Goal: Task Accomplishment & Management: Manage account settings

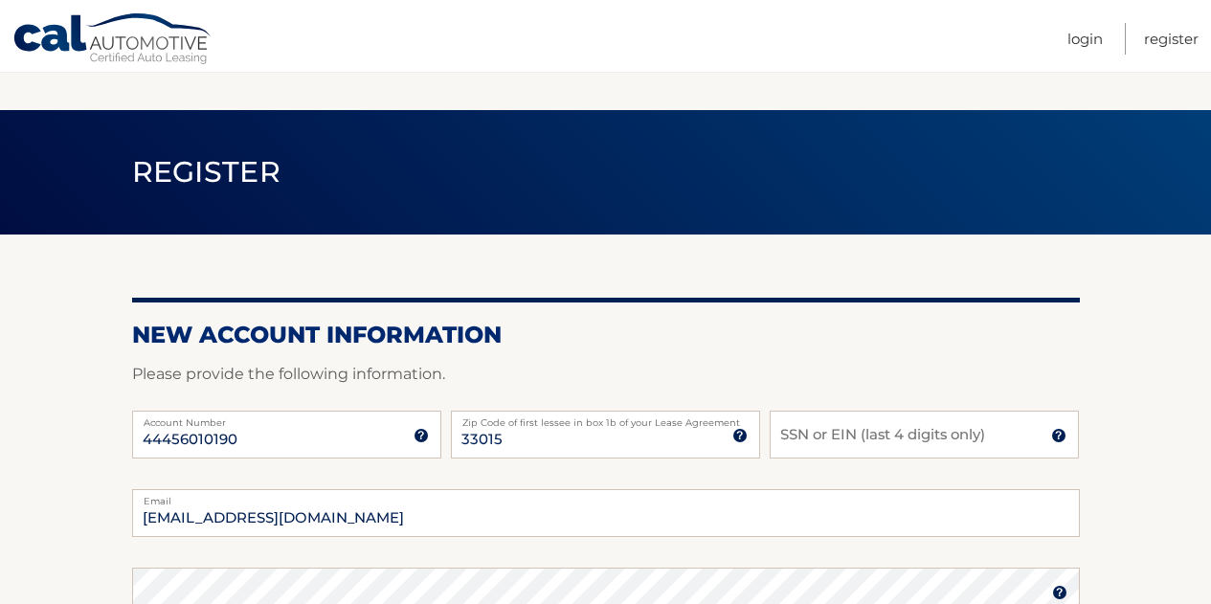
scroll to position [279, 0]
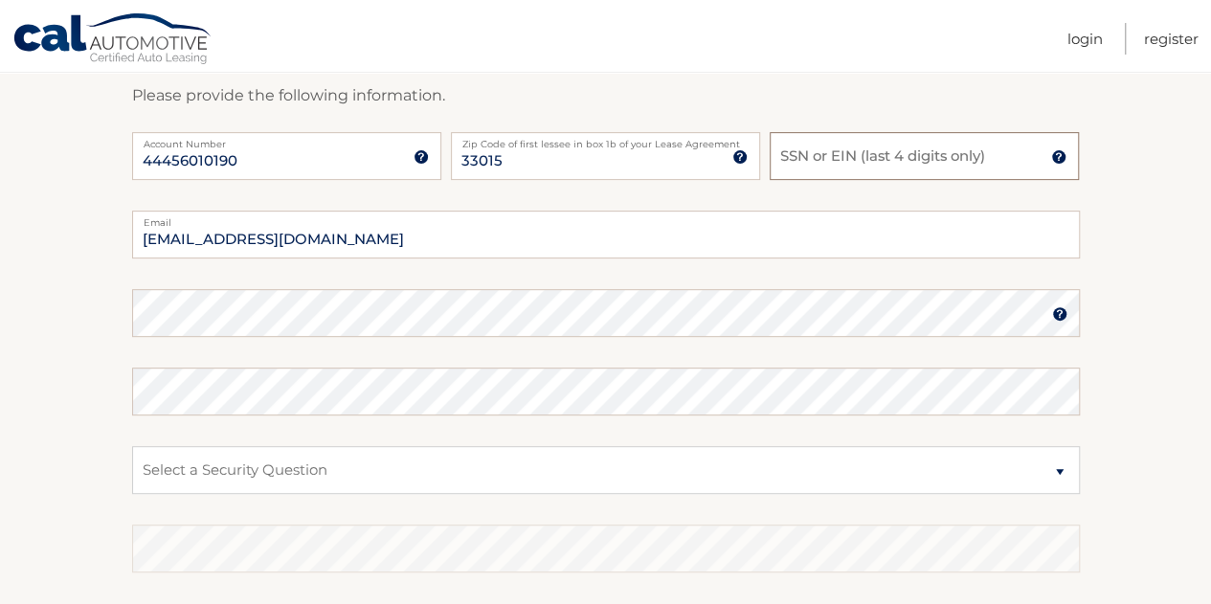
click at [819, 165] on input "SSN or EIN (last 4 digits only)" at bounding box center [924, 156] width 309 height 48
type input "1729"
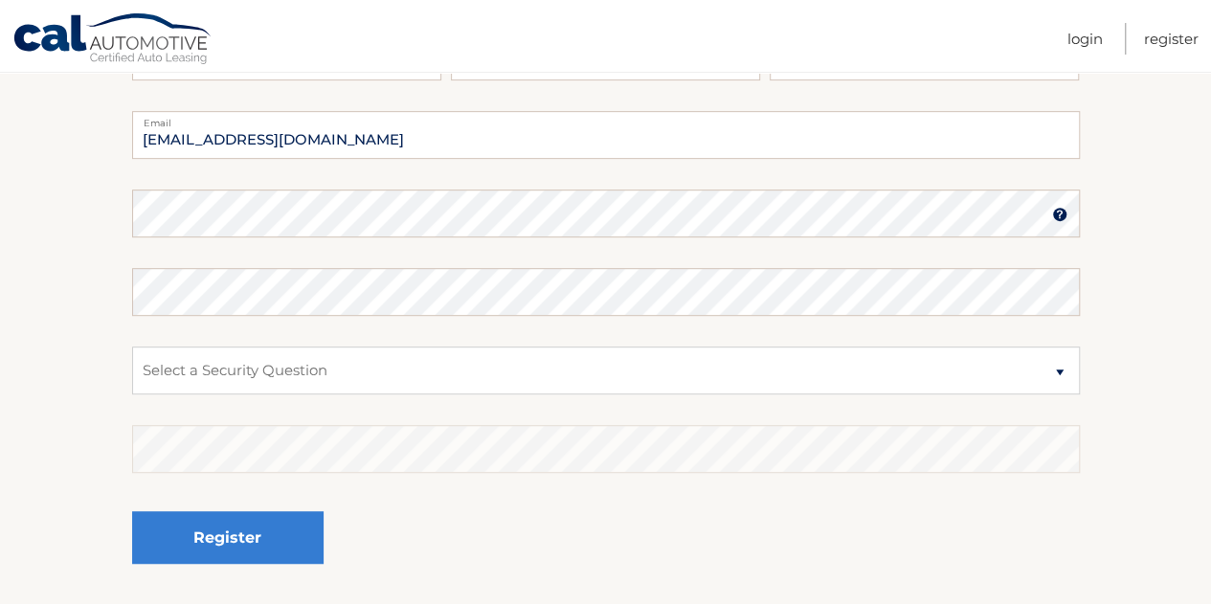
click at [1058, 213] on img at bounding box center [1059, 214] width 15 height 15
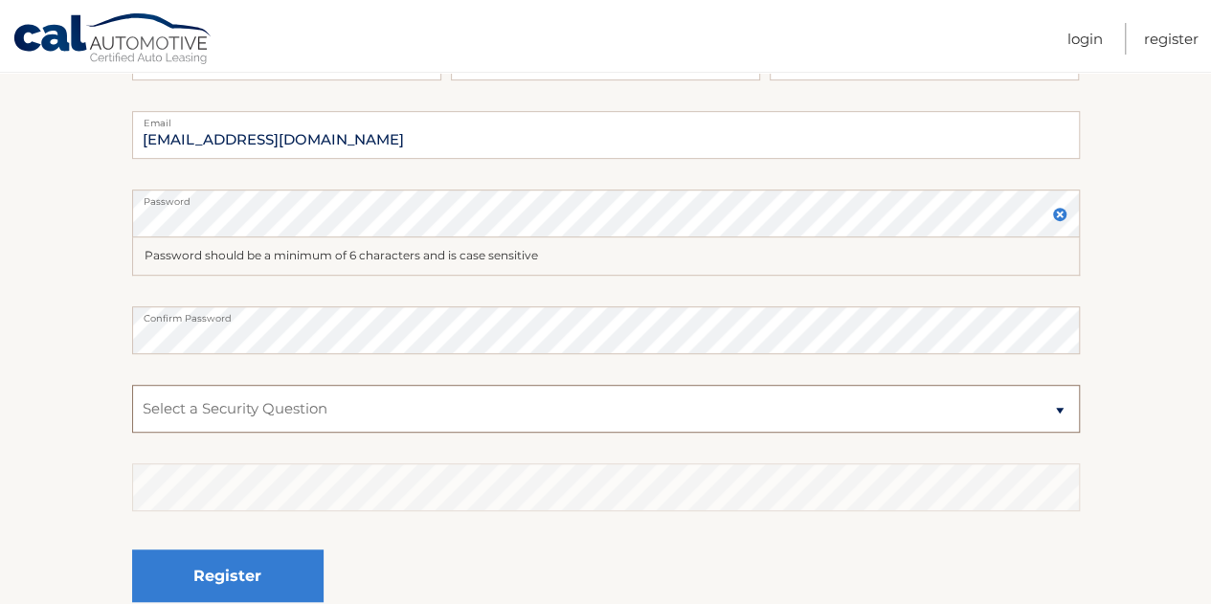
click at [315, 408] on select "Select a Security Question What was the name of your elementary school? What is…" at bounding box center [606, 409] width 948 height 48
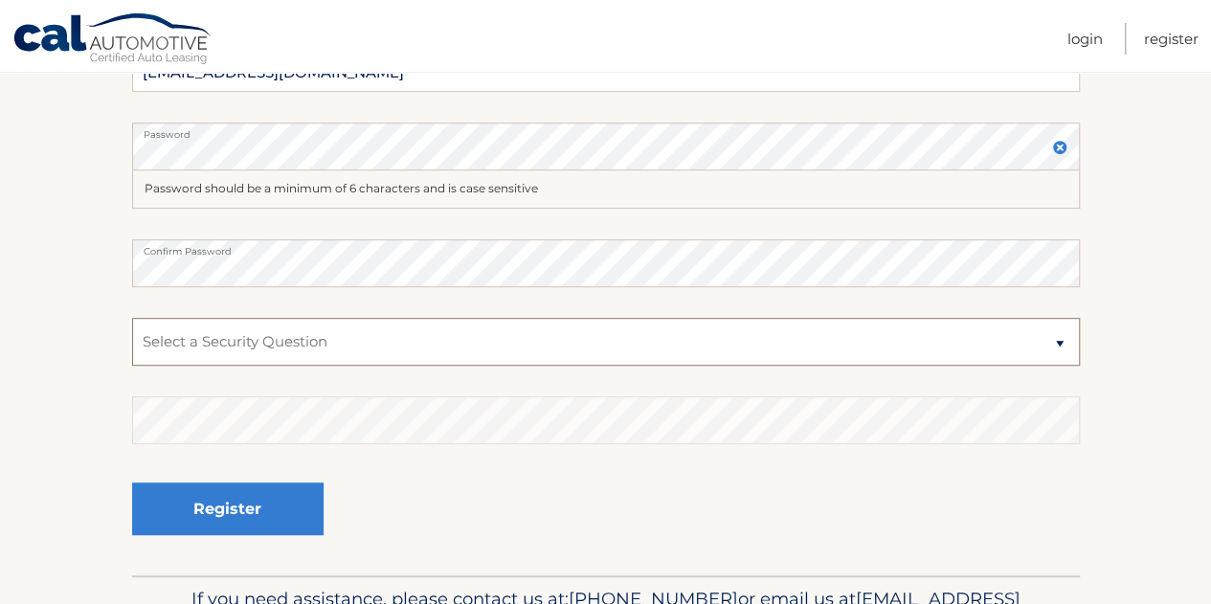
scroll to position [459, 0]
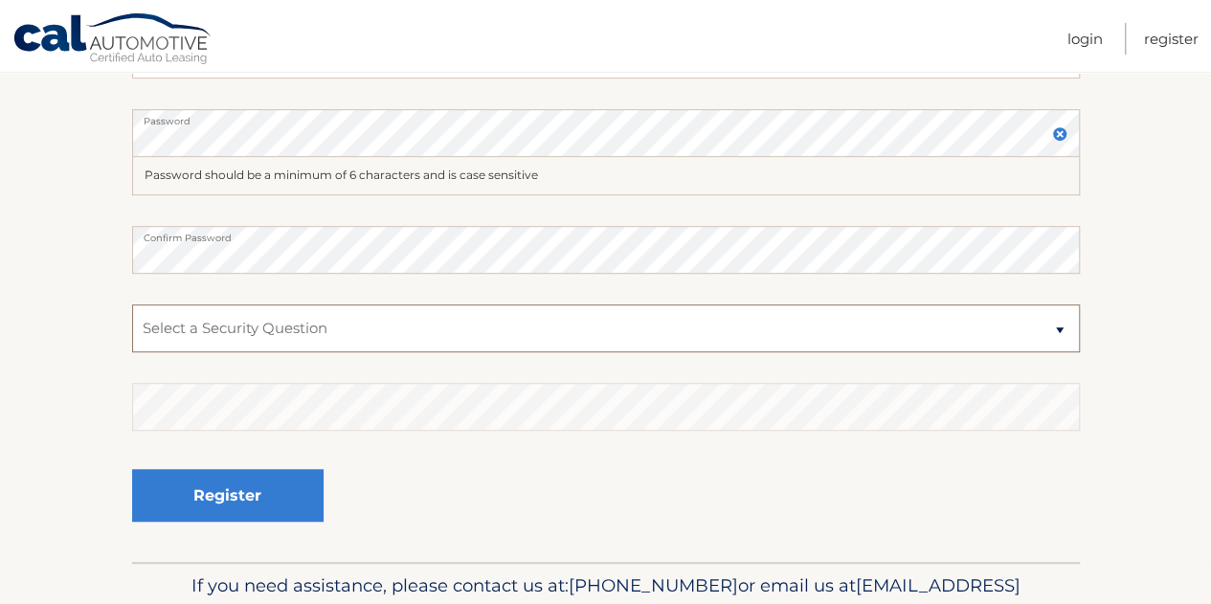
click at [348, 326] on select "Select a Security Question What was the name of your elementary school? What is…" at bounding box center [606, 328] width 948 height 48
select select "2"
click at [132, 304] on select "Select a Security Question What was the name of your elementary school? What is…" at bounding box center [606, 328] width 948 height 48
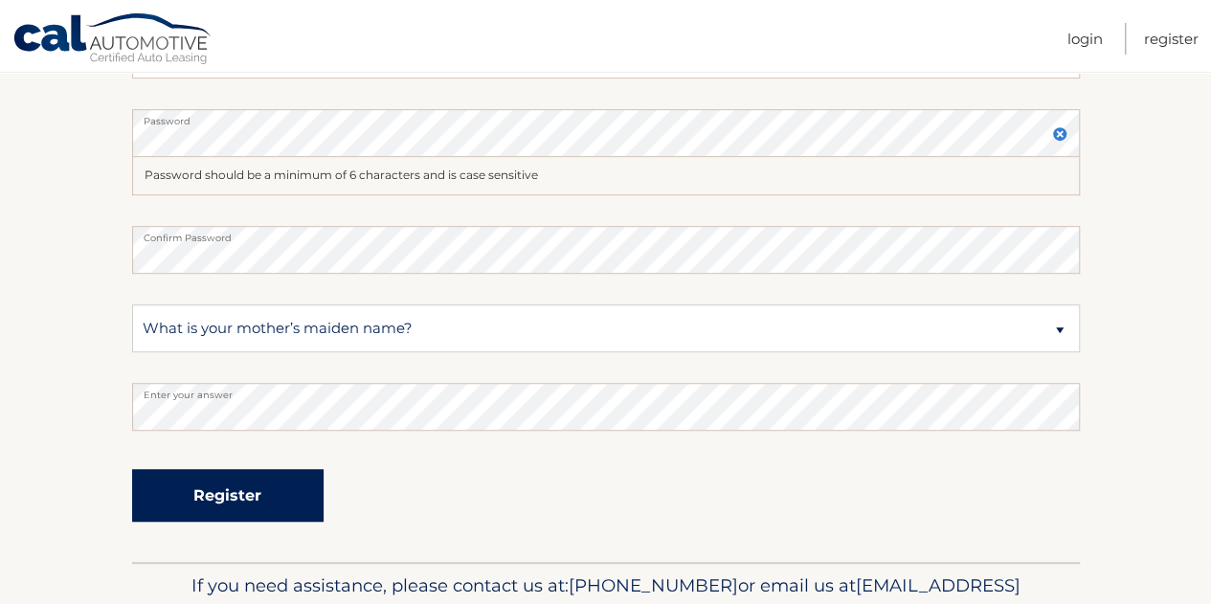
click at [224, 504] on button "Register" at bounding box center [227, 495] width 191 height 53
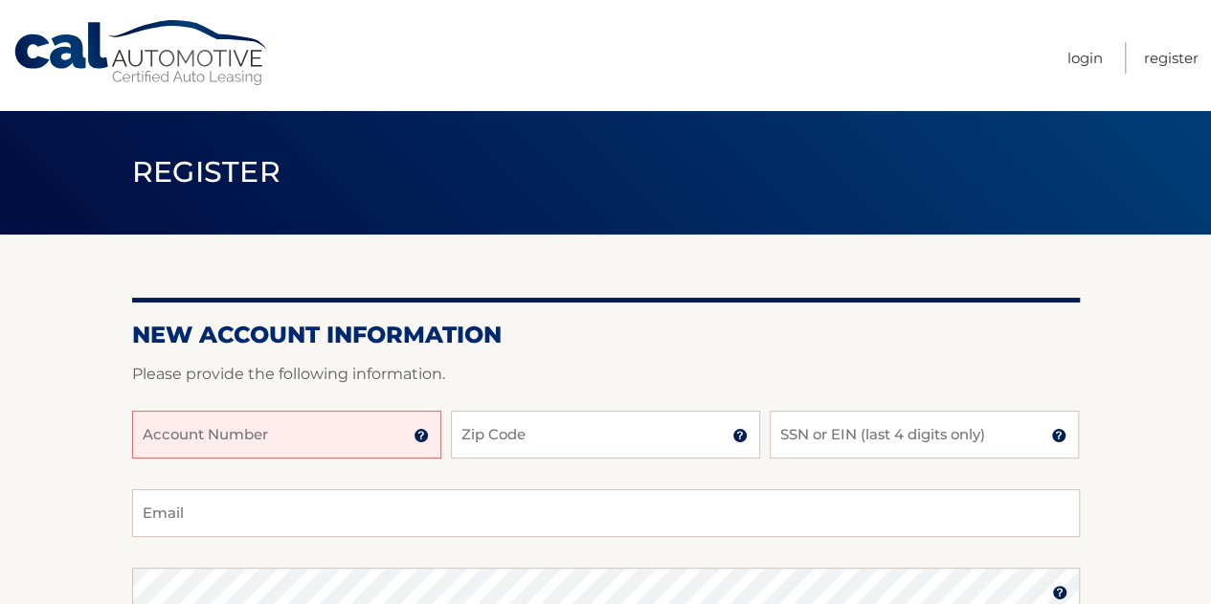
click at [213, 439] on input "Account Number" at bounding box center [286, 435] width 309 height 48
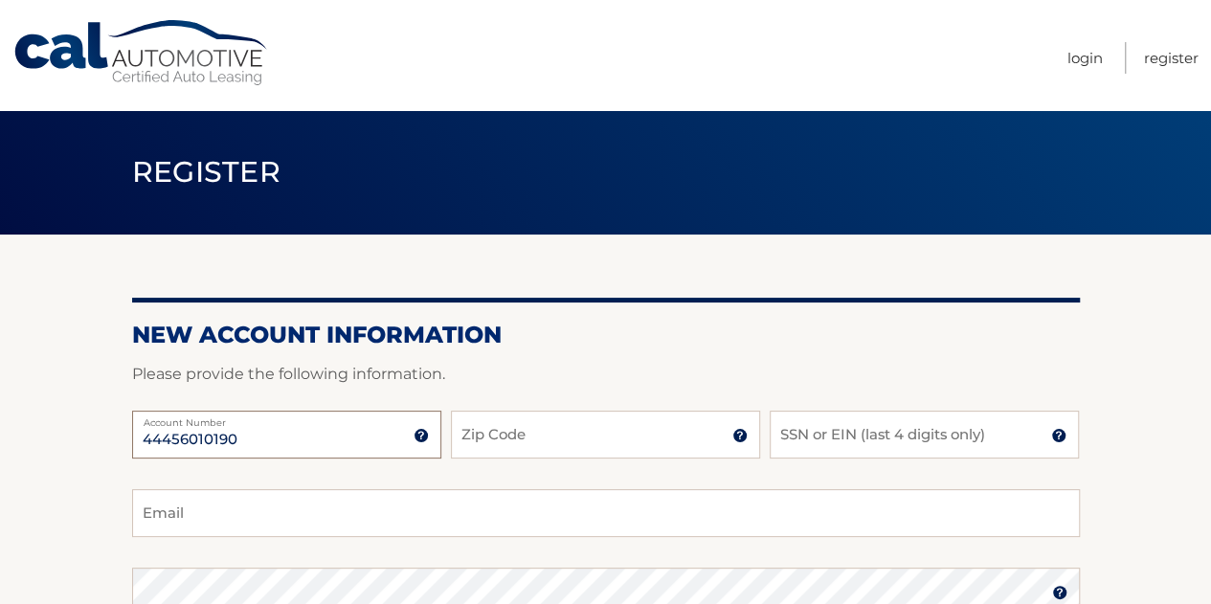
type input "44456010190"
click at [501, 455] on input "Zip Code" at bounding box center [605, 435] width 309 height 48
type input "33015"
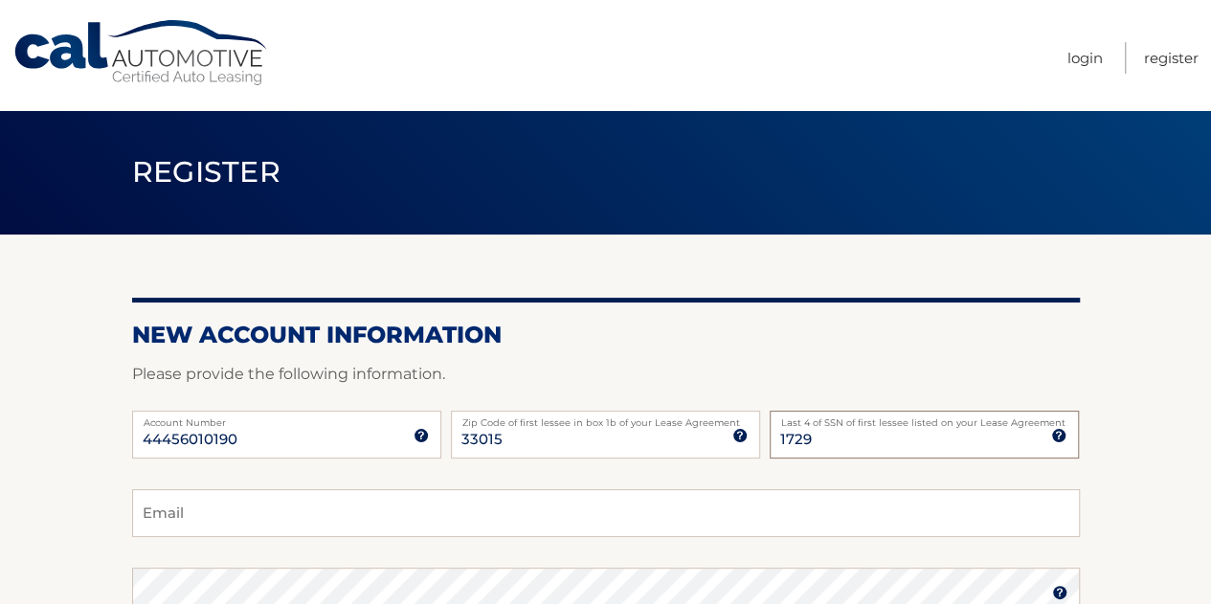
type input "1729"
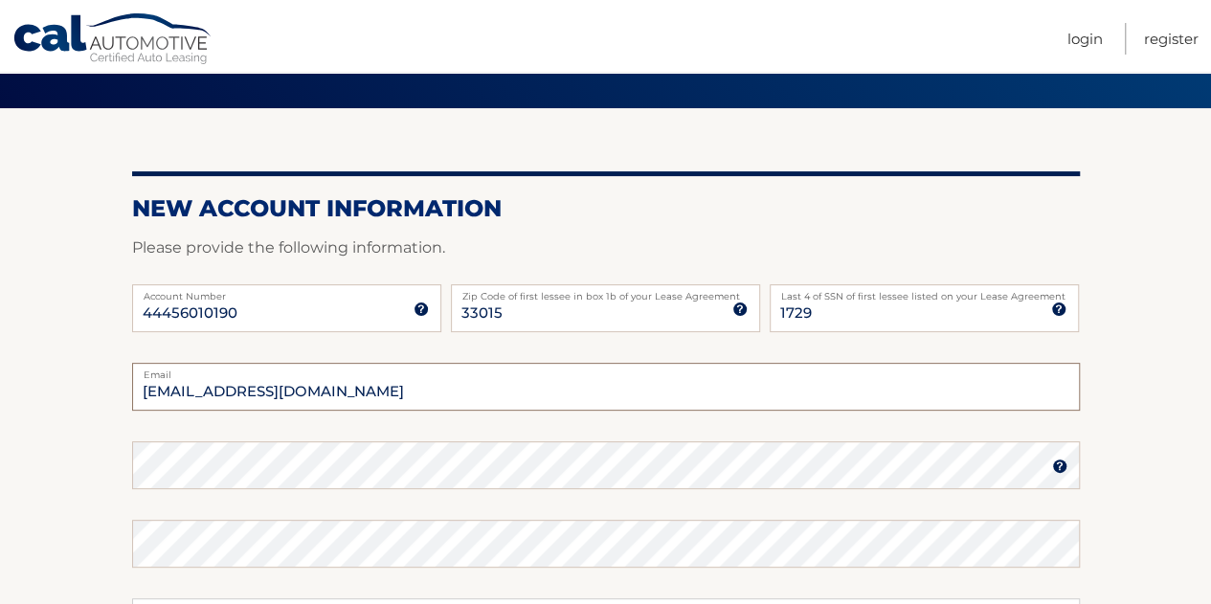
scroll to position [138, 0]
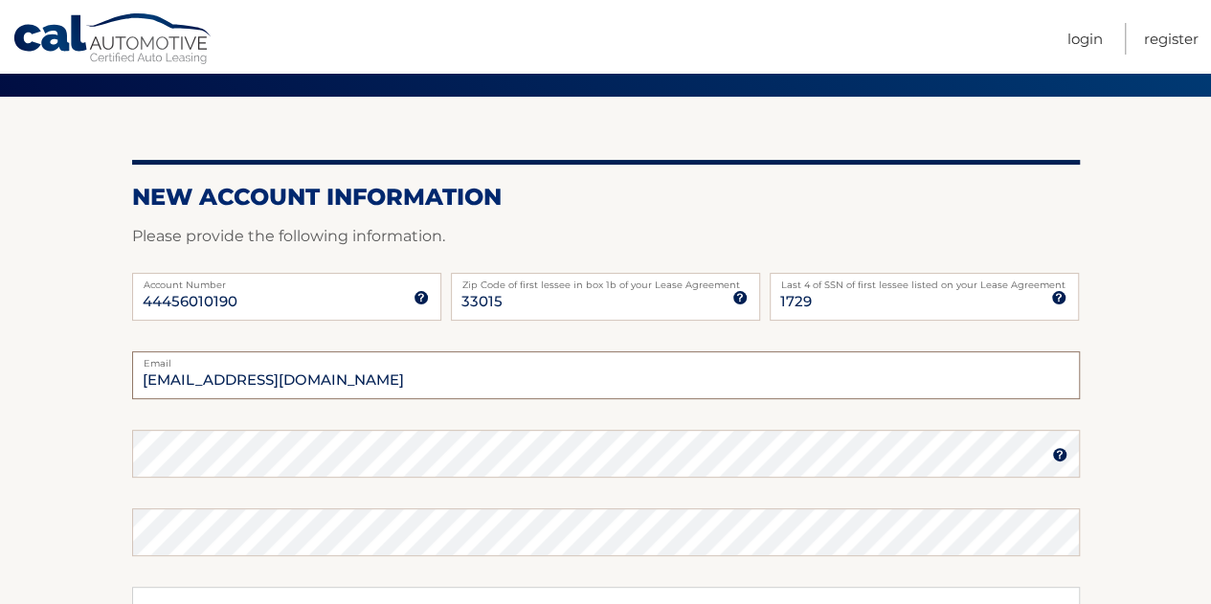
type input "[EMAIL_ADDRESS][DOMAIN_NAME]"
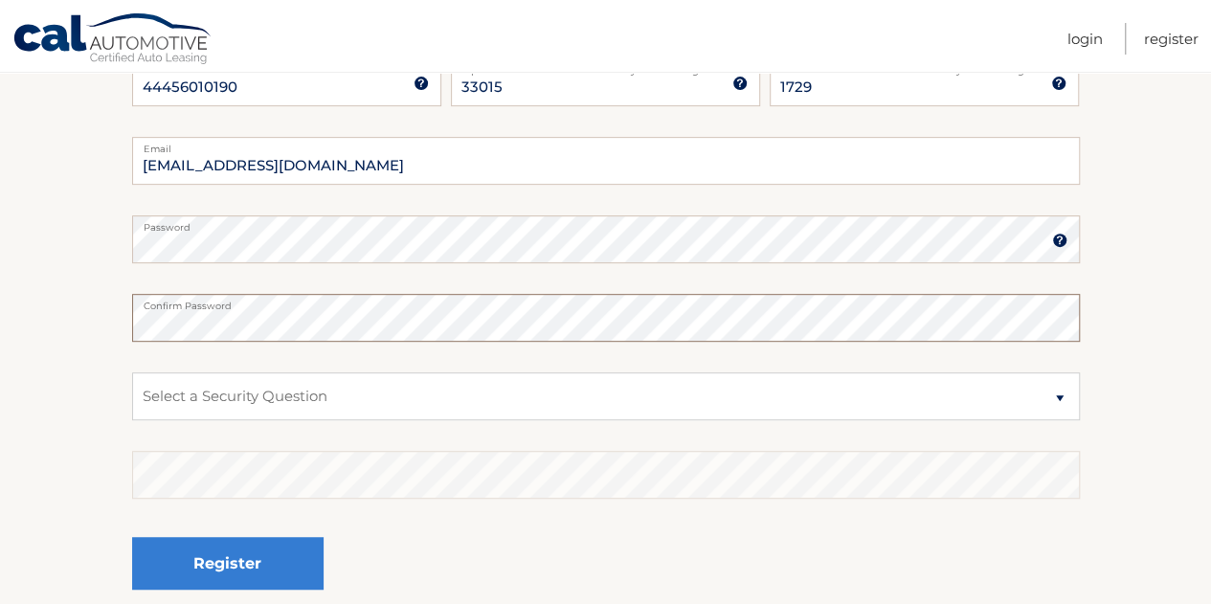
scroll to position [377, 0]
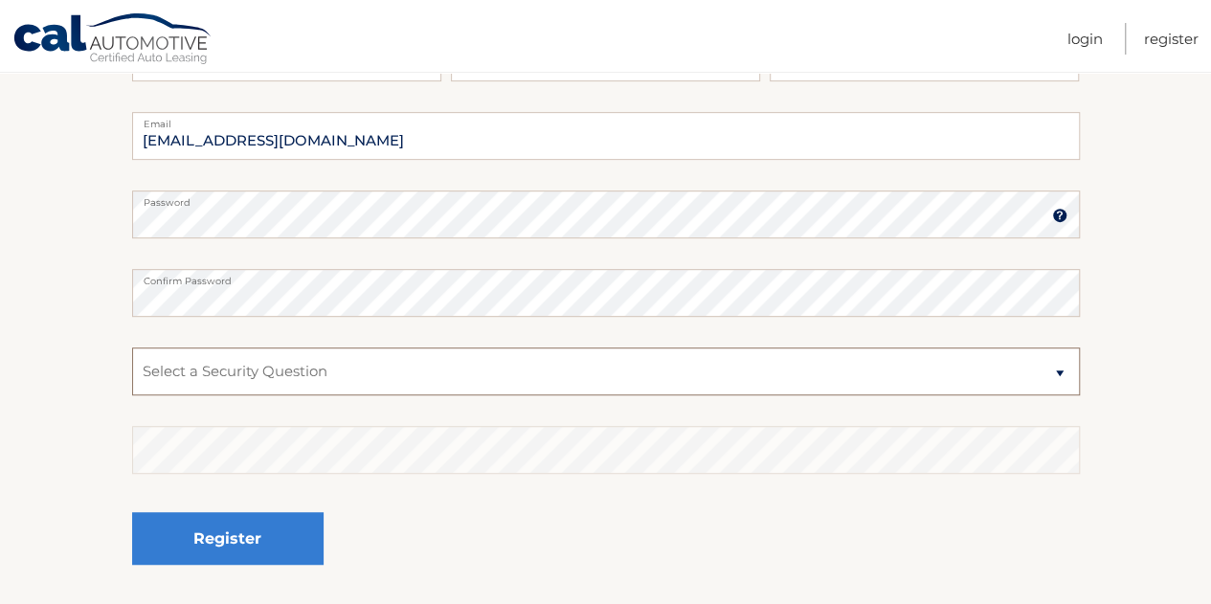
click at [431, 357] on select "Select a Security Question What was the name of your elementary school? What is…" at bounding box center [606, 371] width 948 height 48
select select "2"
click at [132, 347] on select "Select a Security Question What was the name of your elementary school? What is…" at bounding box center [606, 371] width 948 height 48
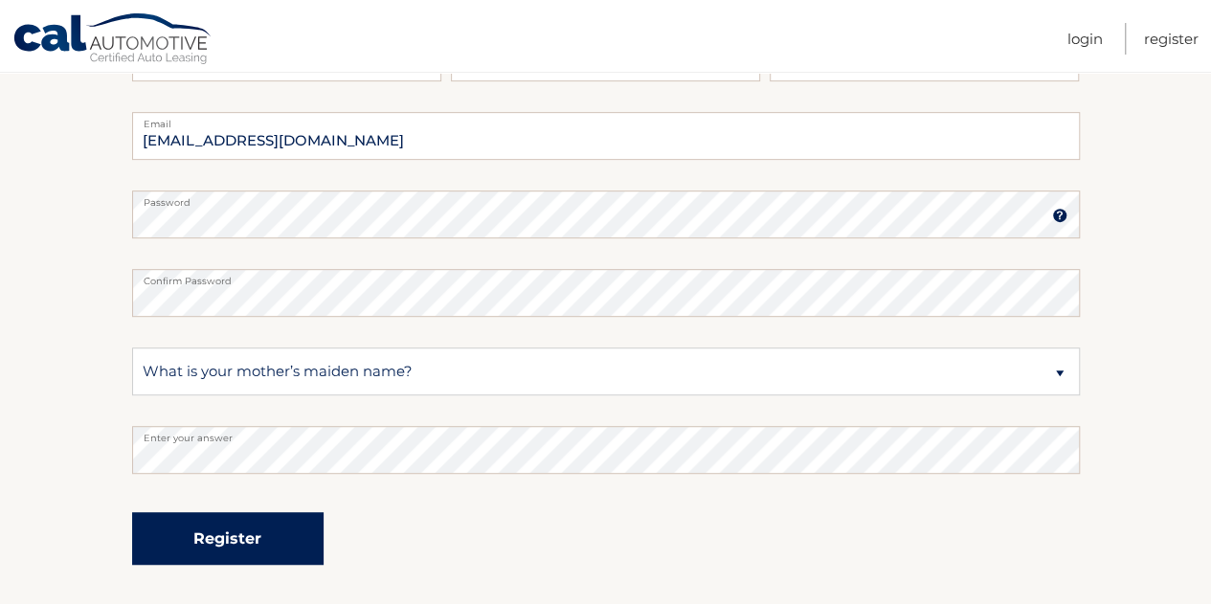
click at [227, 539] on button "Register" at bounding box center [227, 538] width 191 height 53
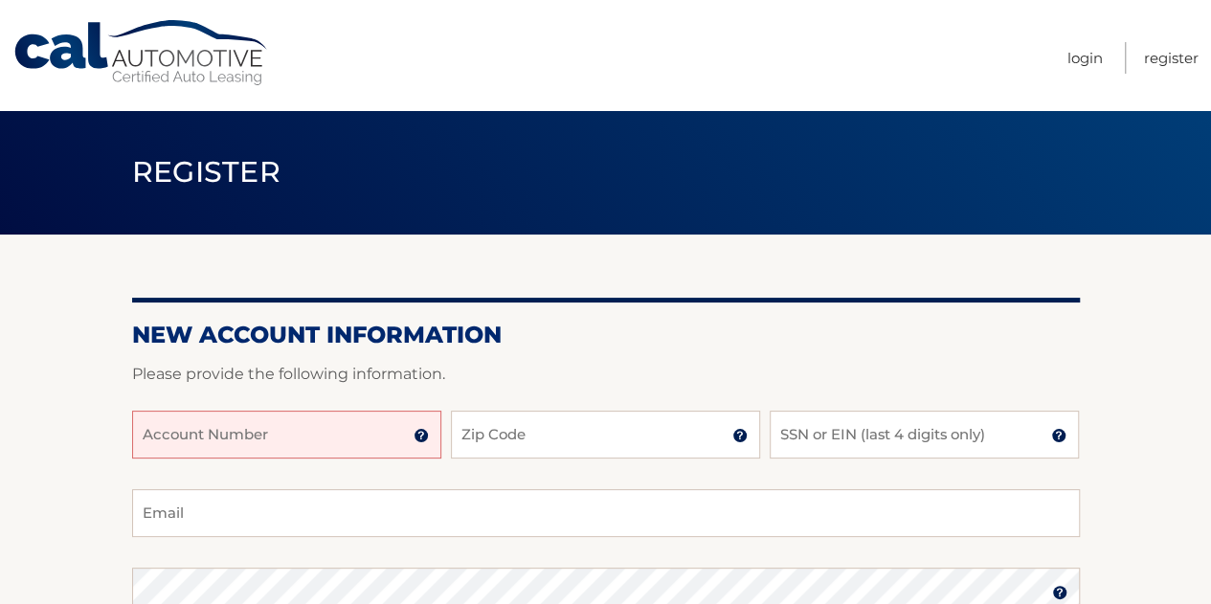
click at [320, 431] on input "Account Number" at bounding box center [286, 435] width 309 height 48
click at [1158, 48] on link "Register" at bounding box center [1171, 58] width 55 height 32
click at [349, 434] on input "Account Number" at bounding box center [286, 435] width 309 height 48
click at [425, 433] on img at bounding box center [421, 435] width 15 height 15
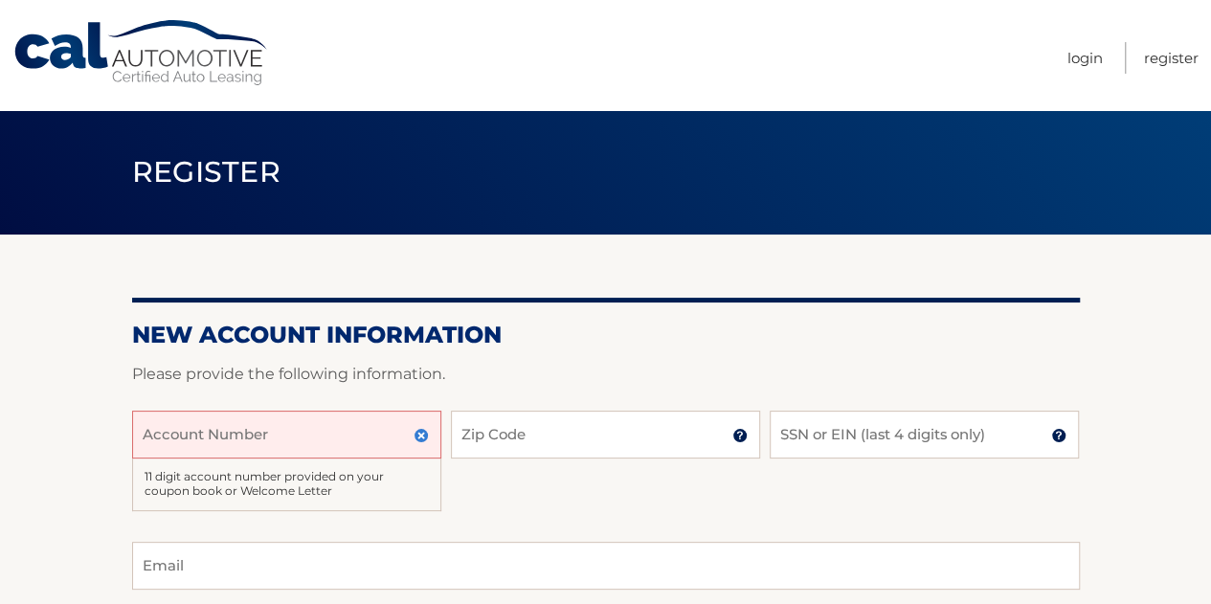
click at [343, 437] on input "Account Number" at bounding box center [286, 435] width 309 height 48
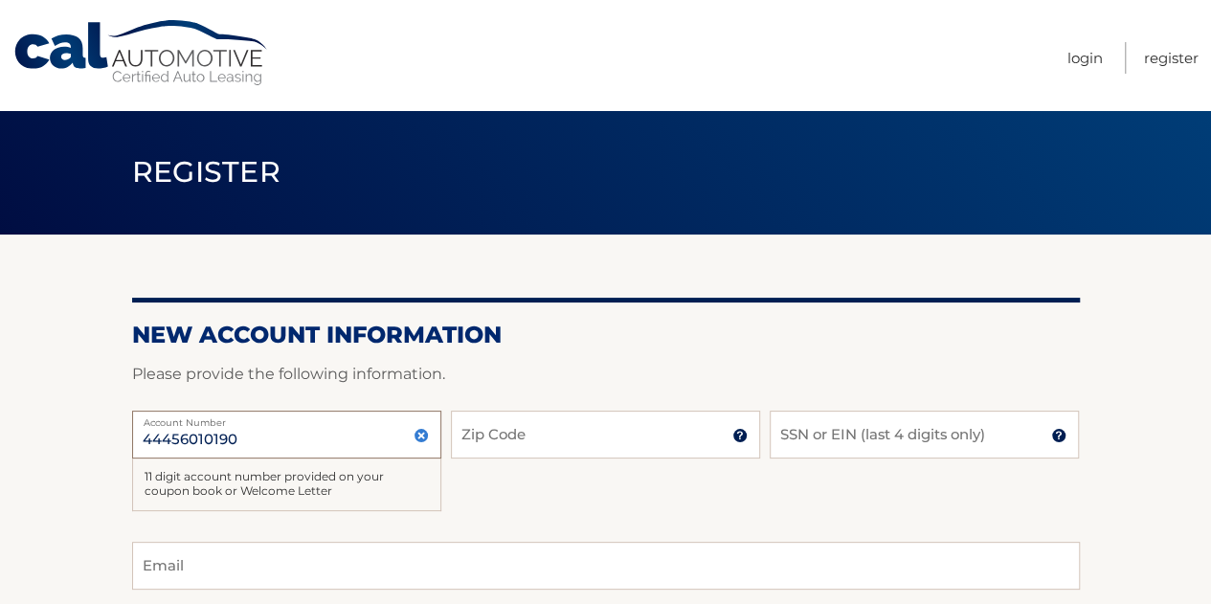
type input "44456010190"
type input "33015"
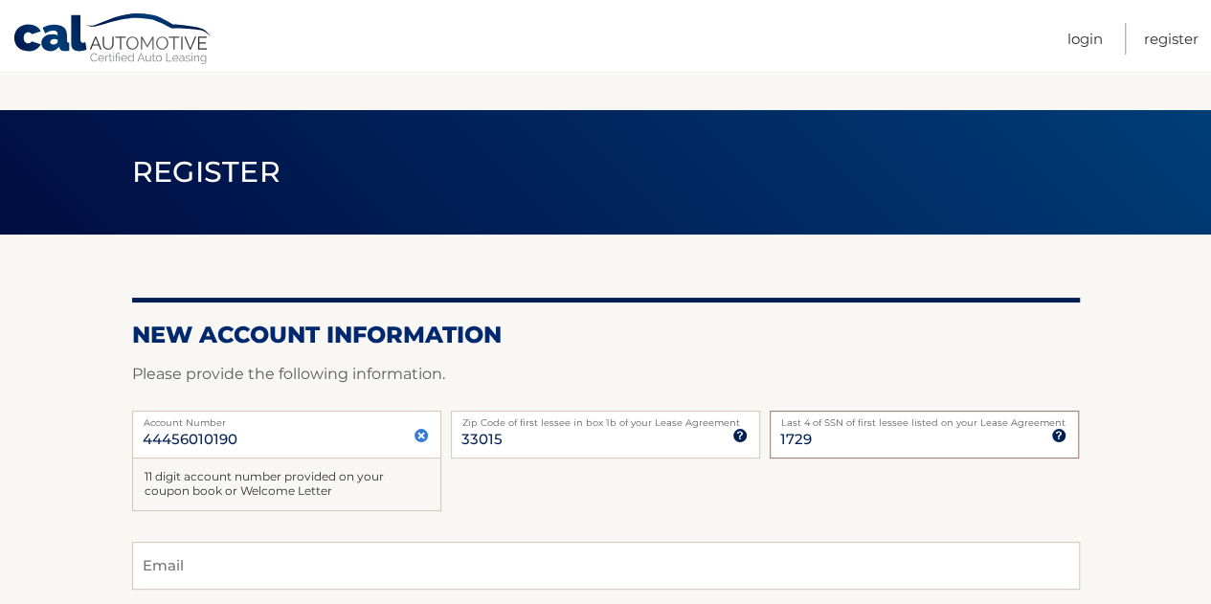
scroll to position [163, 0]
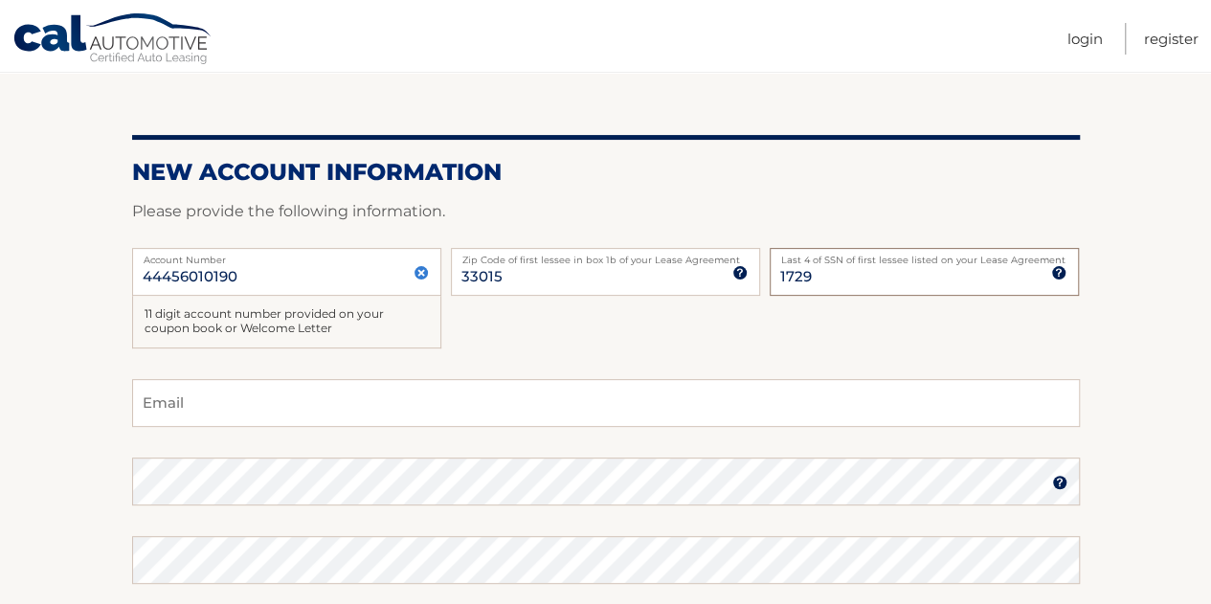
type input "1729"
click at [327, 397] on input "Email" at bounding box center [606, 403] width 948 height 48
type input "csuarez123@outlook.com"
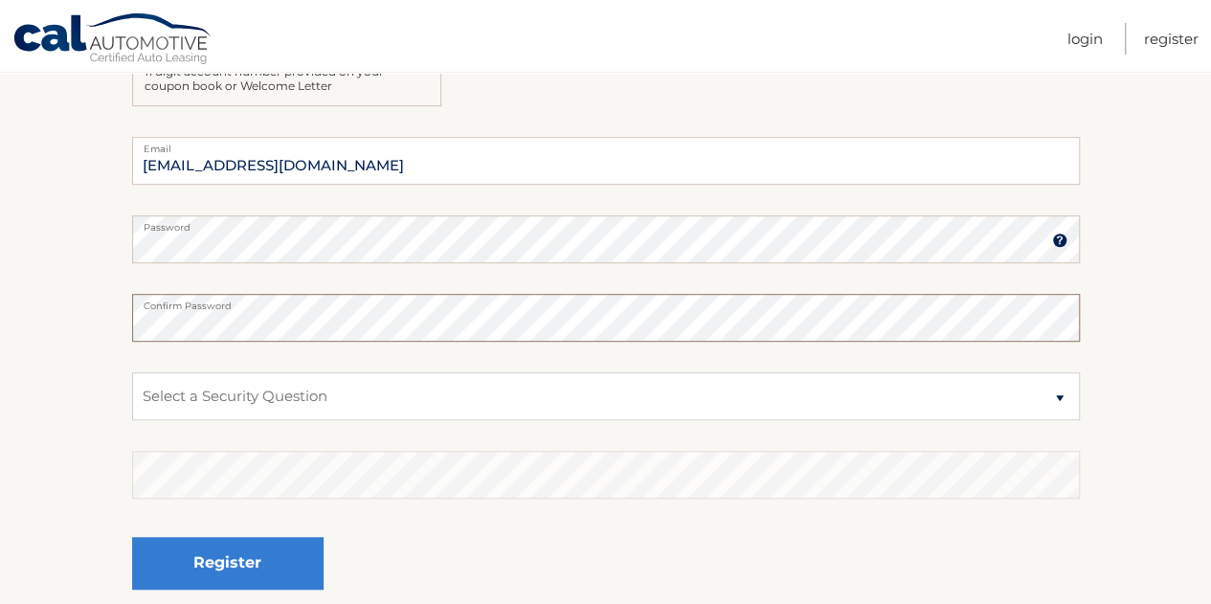
scroll to position [407, 0]
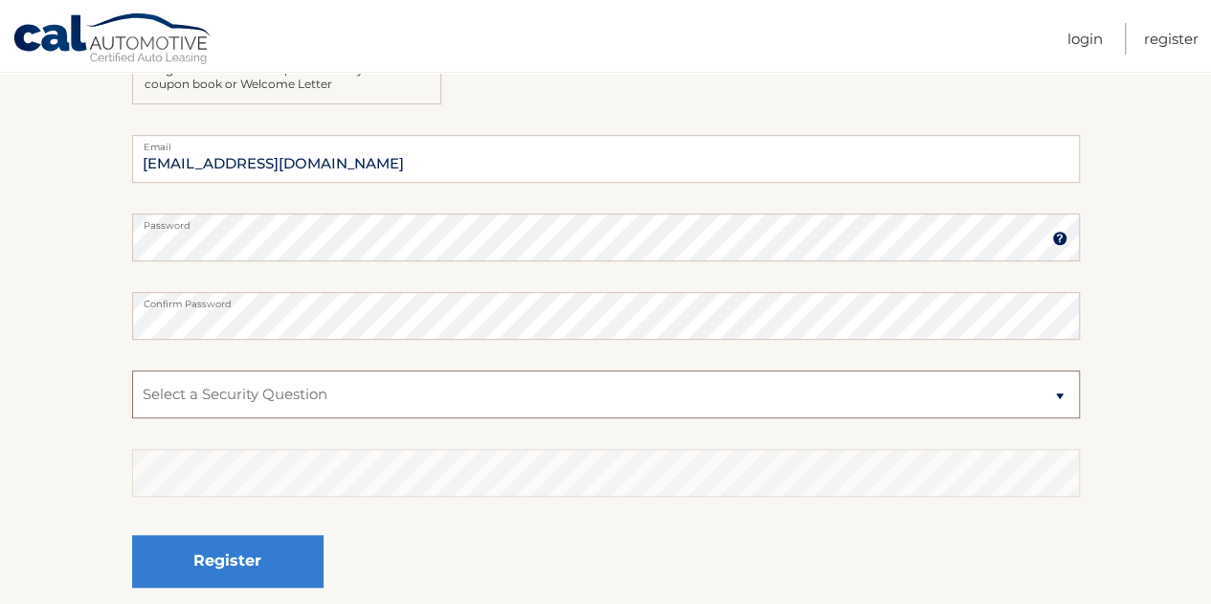
click at [327, 397] on select "Select a Security Question What was the name of your elementary school? What is…" at bounding box center [606, 394] width 948 height 48
select select "2"
click at [132, 370] on select "Select a Security Question What was the name of your elementary school? What is…" at bounding box center [606, 394] width 948 height 48
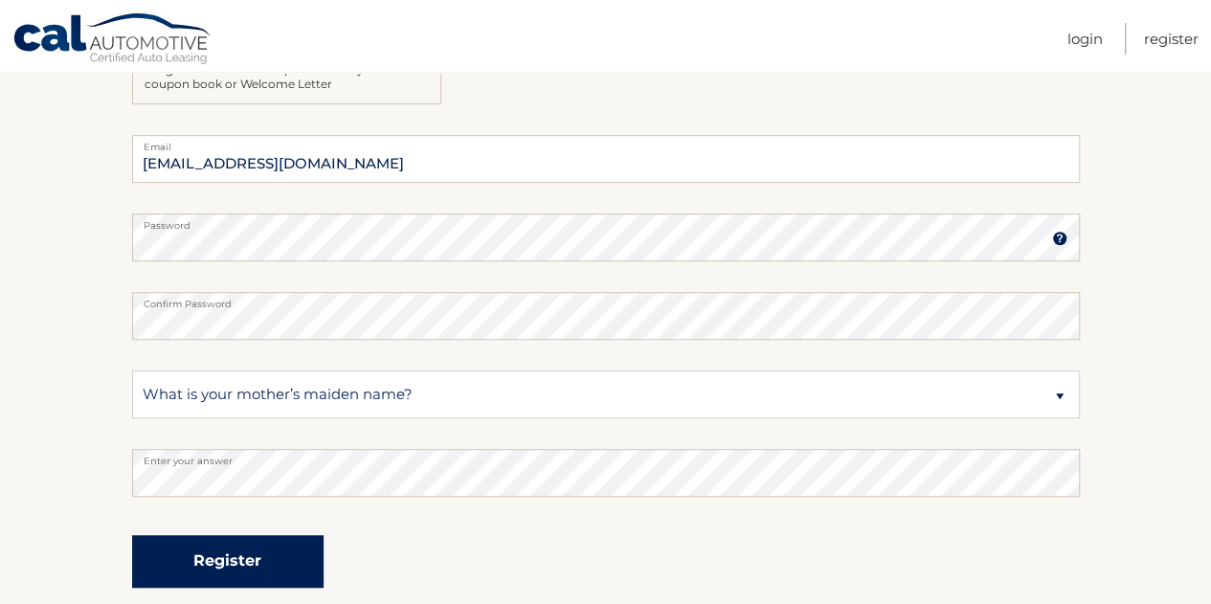
click at [258, 550] on button "Register" at bounding box center [227, 561] width 191 height 53
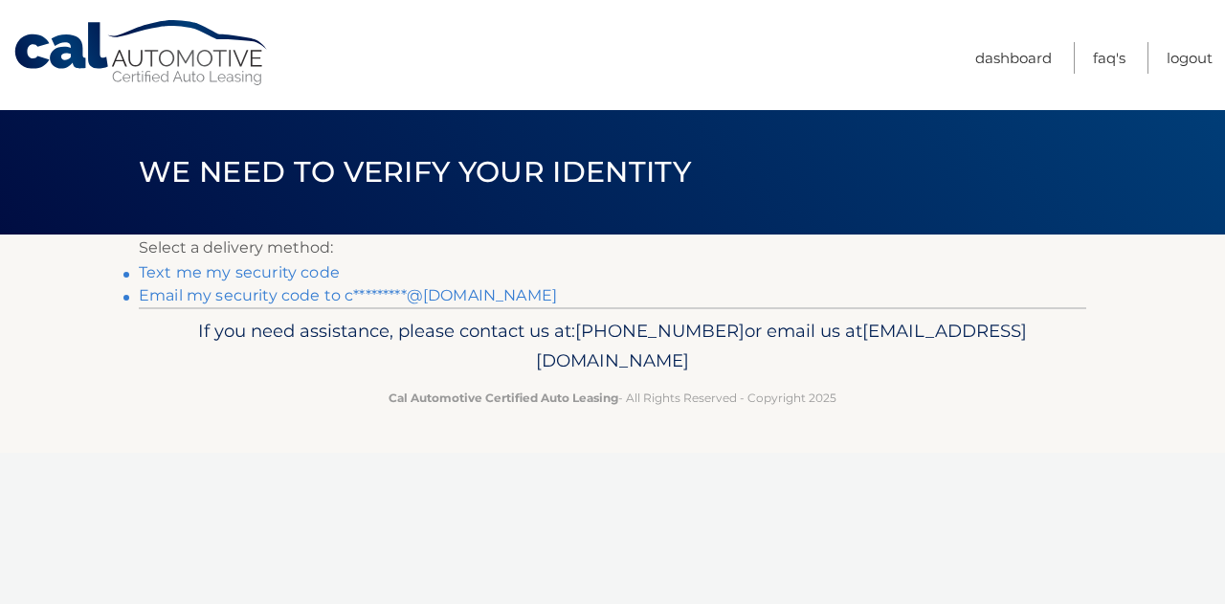
click at [246, 278] on link "Text me my security code" at bounding box center [239, 272] width 201 height 18
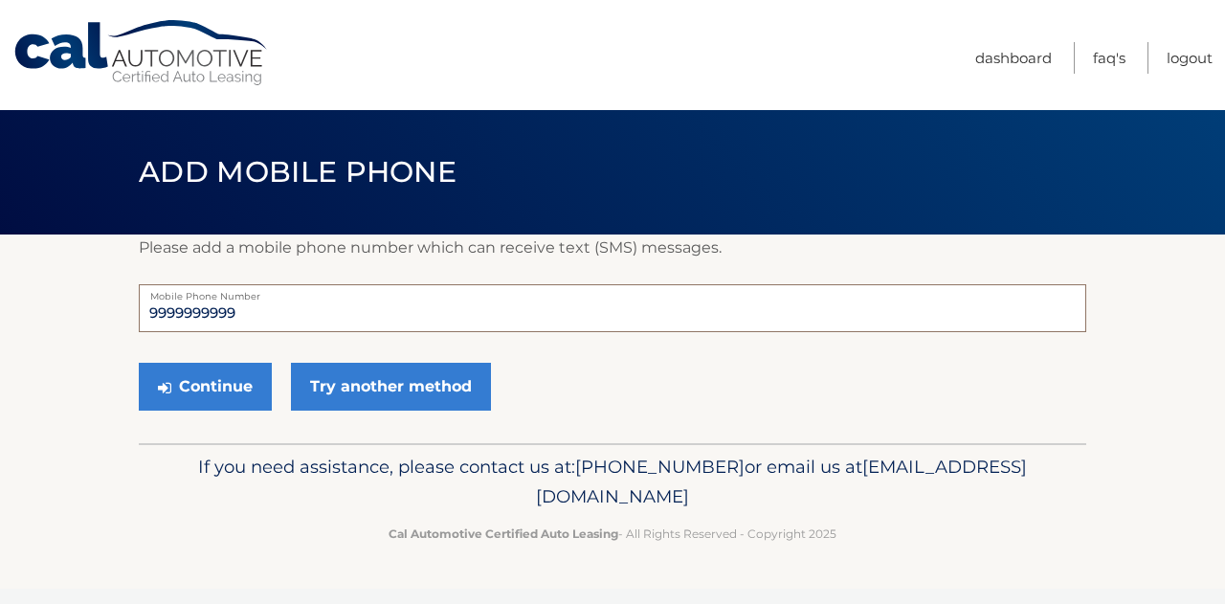
click at [247, 319] on input "9999999999" at bounding box center [613, 308] width 948 height 48
type input "7867046100"
click at [199, 398] on button "Continue" at bounding box center [205, 387] width 133 height 48
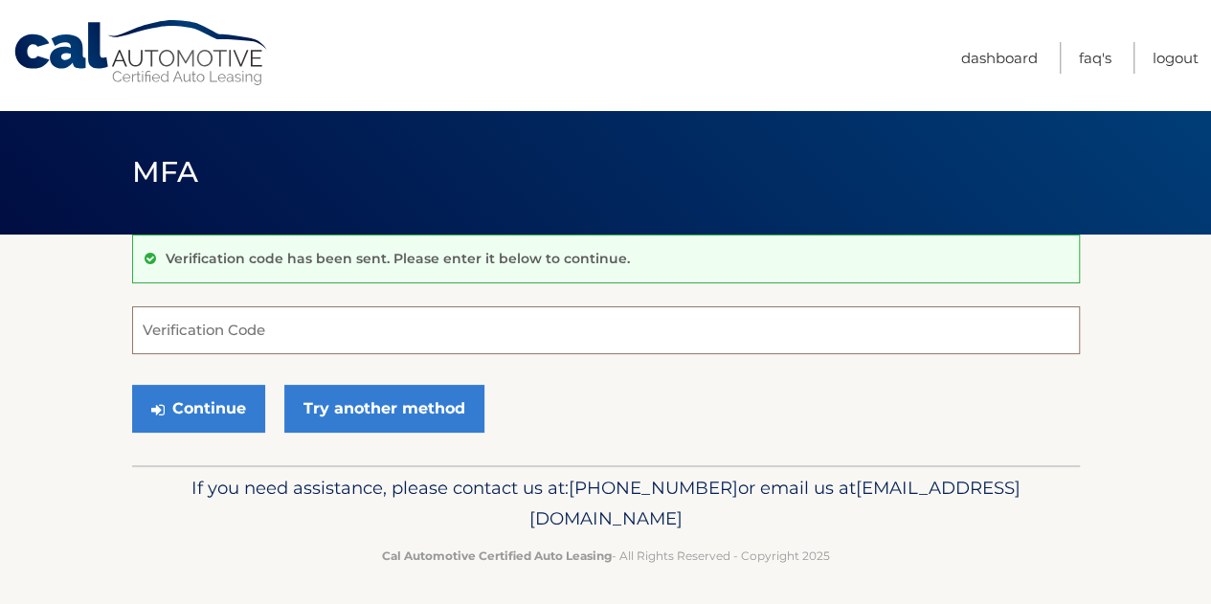
click at [208, 309] on input "Verification Code" at bounding box center [606, 330] width 948 height 48
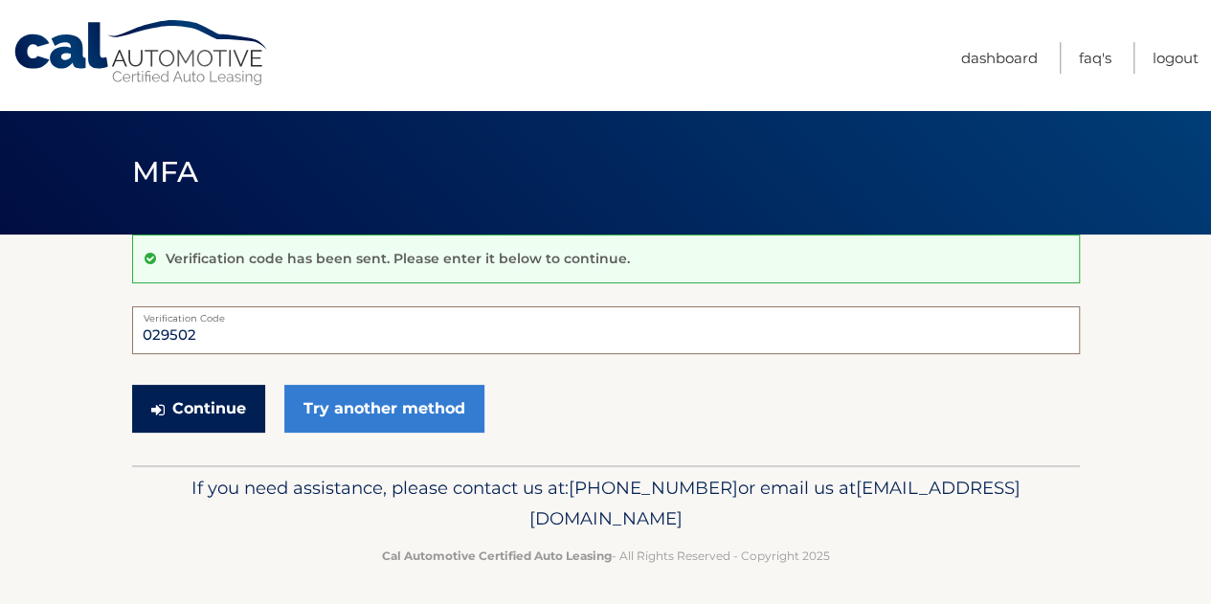
type input "029502"
click at [190, 400] on button "Continue" at bounding box center [198, 409] width 133 height 48
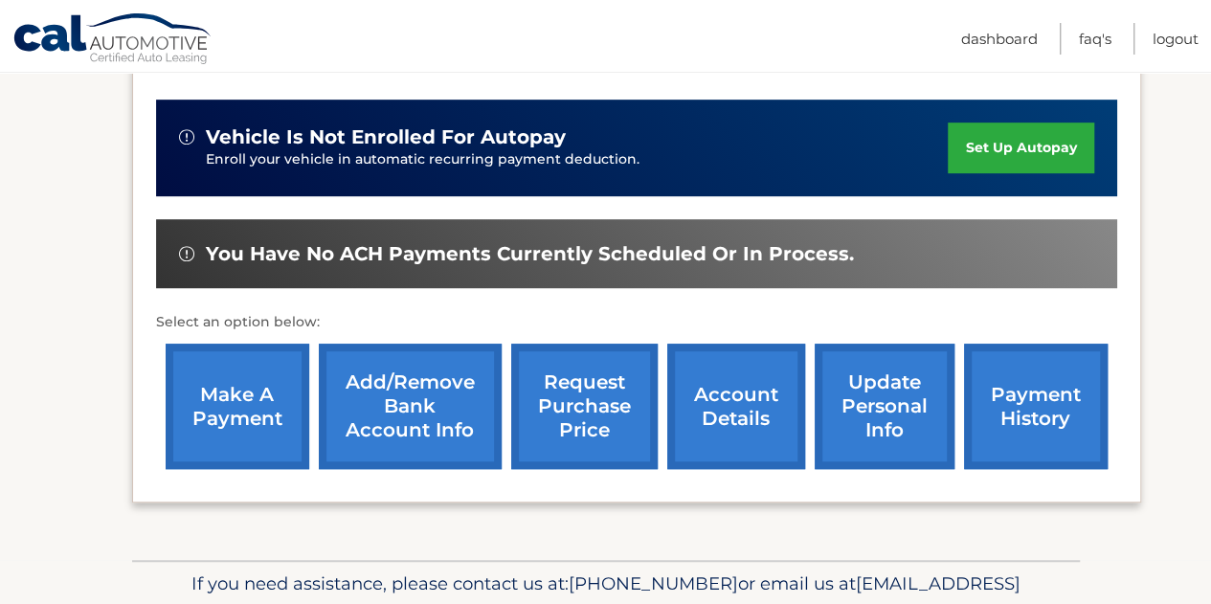
scroll to position [453, 0]
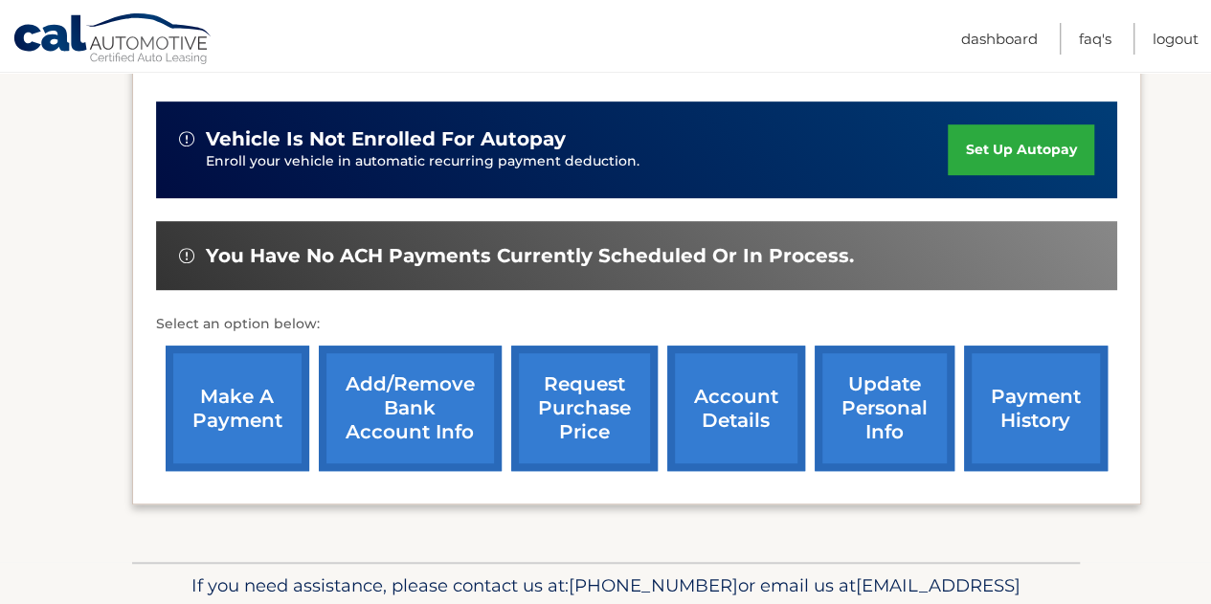
click at [992, 124] on link "set up autopay" at bounding box center [1021, 149] width 146 height 51
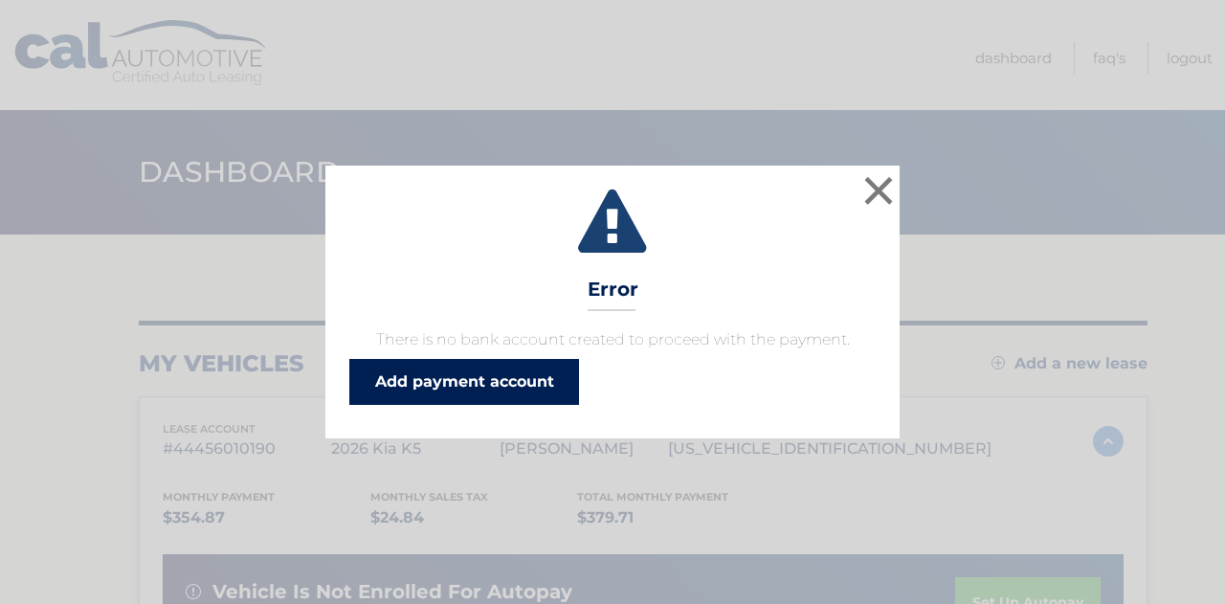
click at [500, 376] on link "Add payment account" at bounding box center [464, 382] width 230 height 46
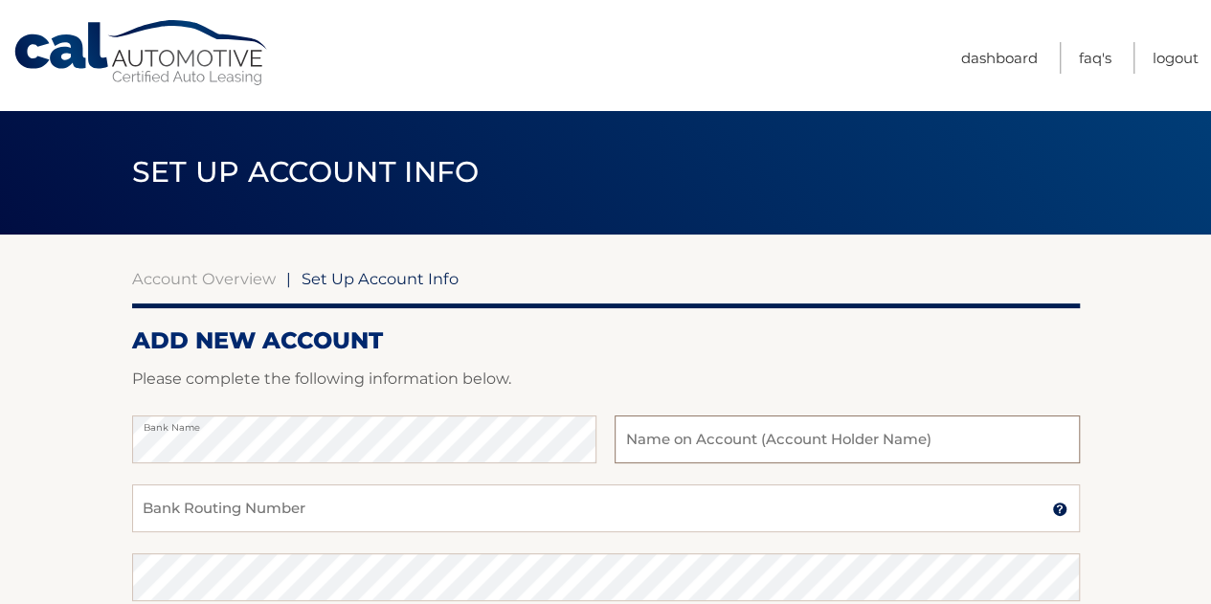
click at [701, 436] on input "text" at bounding box center [847, 439] width 464 height 48
type input "[PERSON_NAME]"
click at [505, 485] on input "Bank Routing Number" at bounding box center [606, 508] width 948 height 48
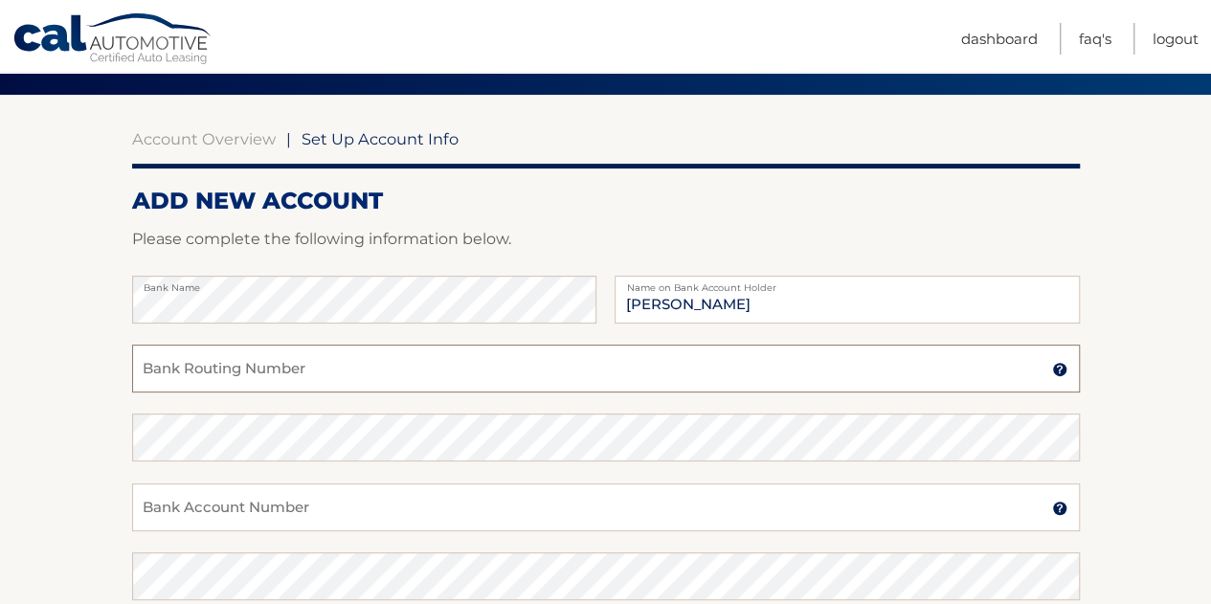
scroll to position [159, 0]
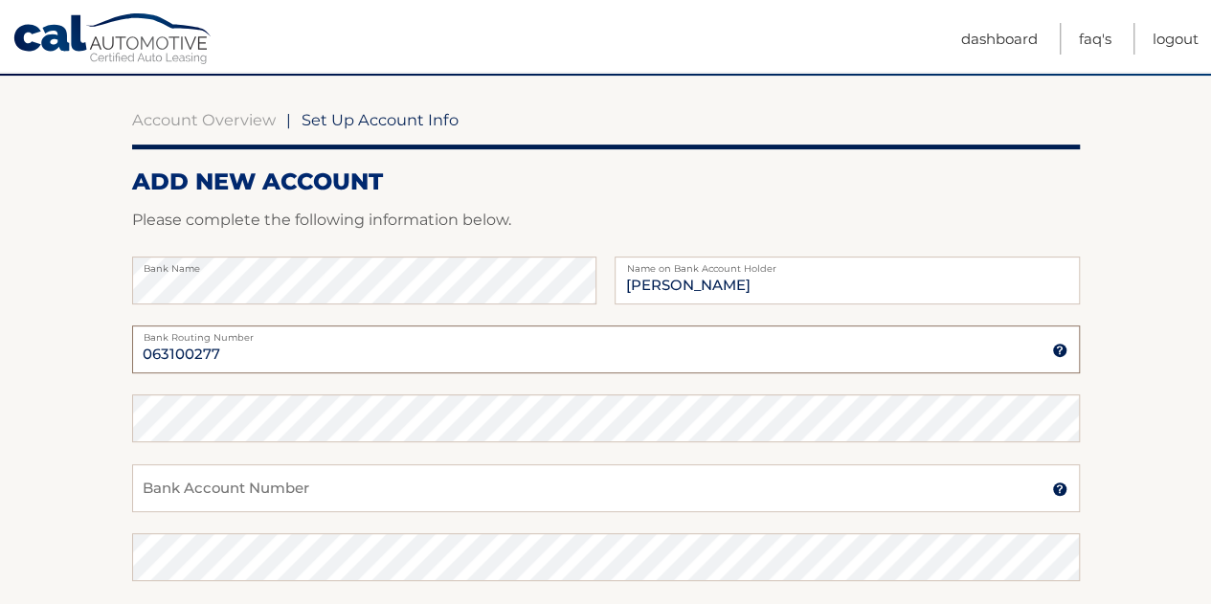
type input "063100277"
click at [255, 482] on input "Bank Account Number" at bounding box center [606, 488] width 948 height 48
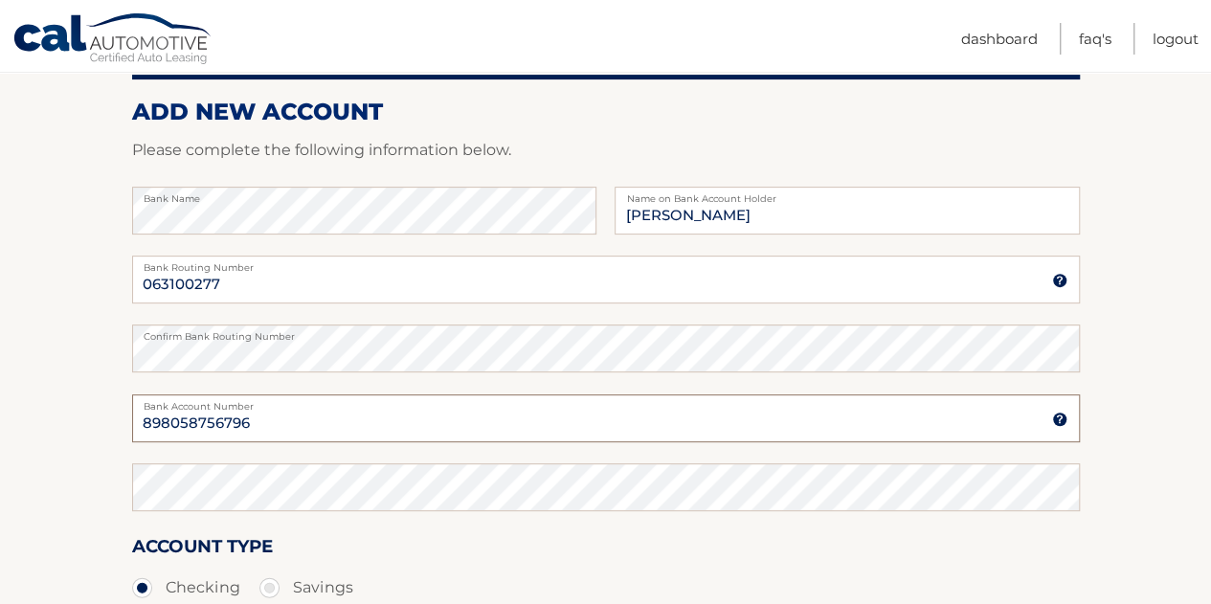
scroll to position [230, 0]
type input "898058756796"
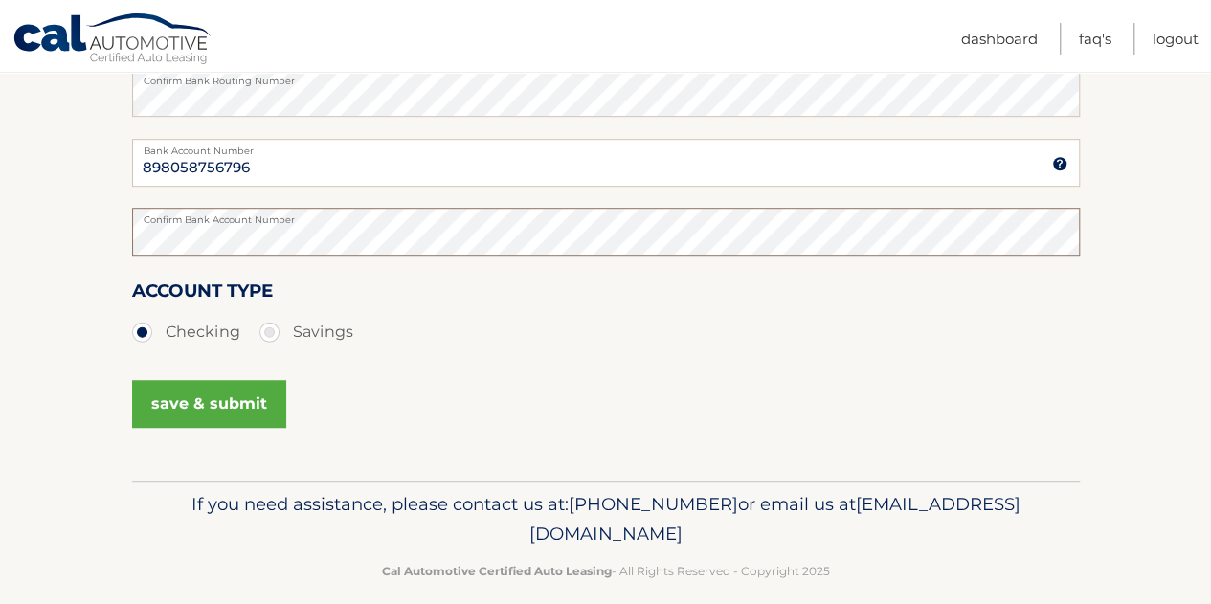
scroll to position [505, 0]
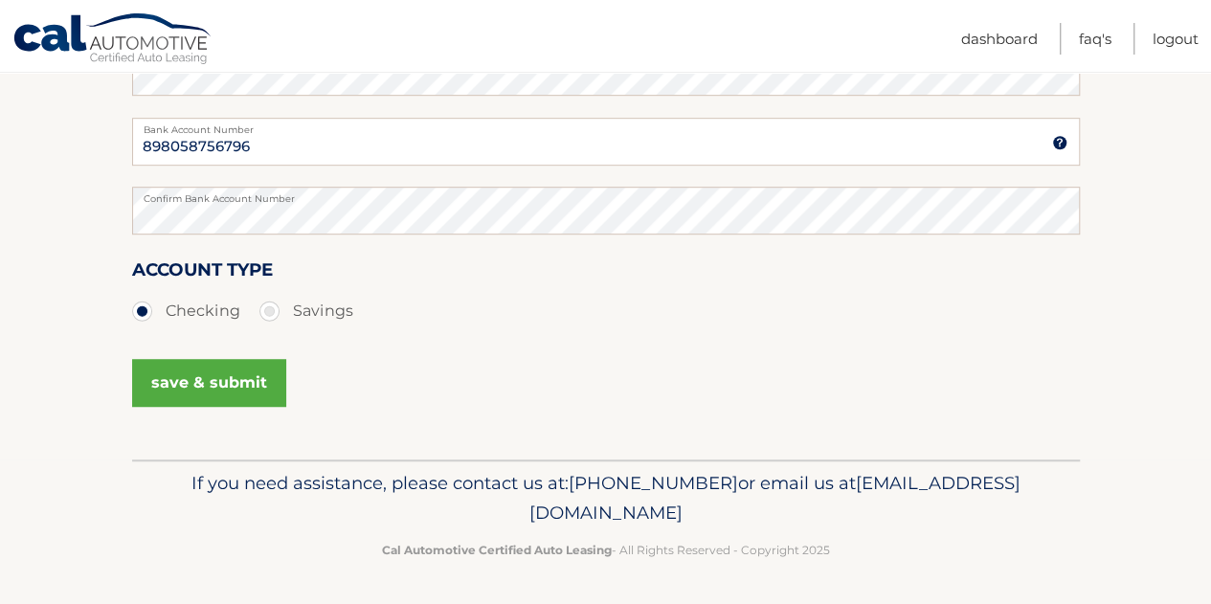
click at [193, 374] on button "save & submit" at bounding box center [209, 383] width 154 height 48
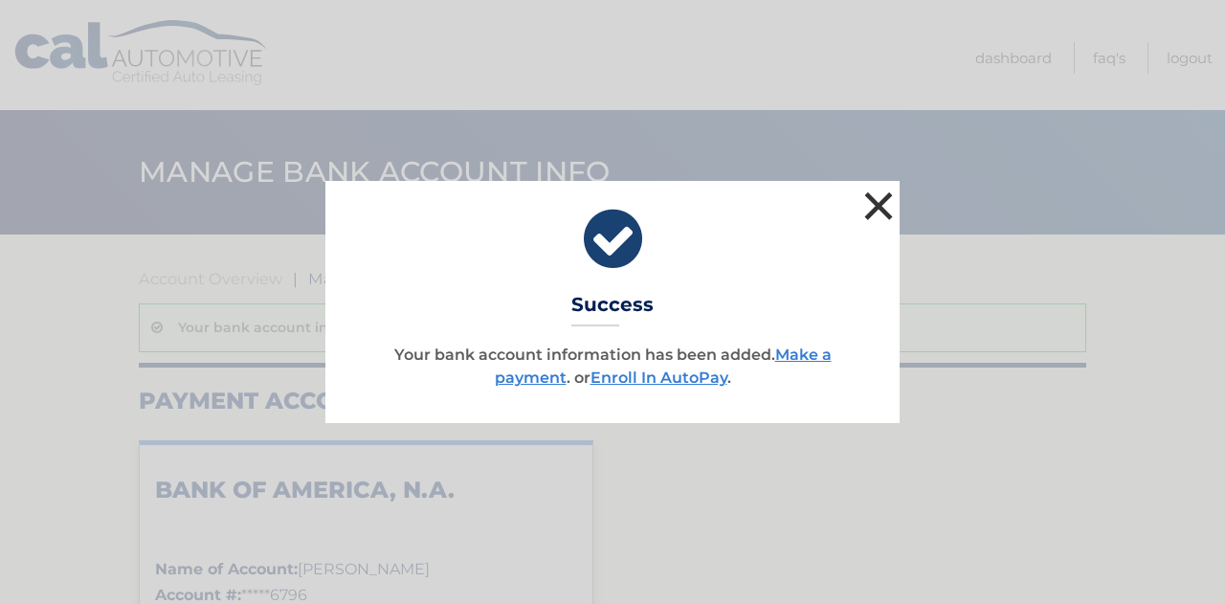
click at [887, 210] on button "×" at bounding box center [879, 206] width 38 height 38
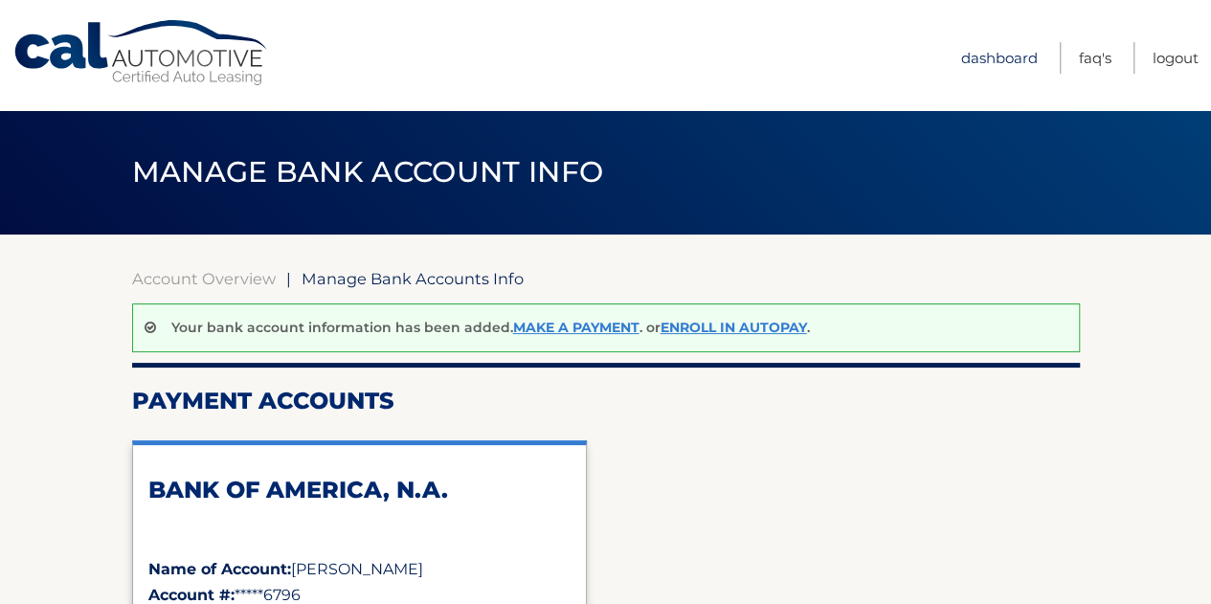
click at [986, 58] on link "Dashboard" at bounding box center [999, 58] width 77 height 32
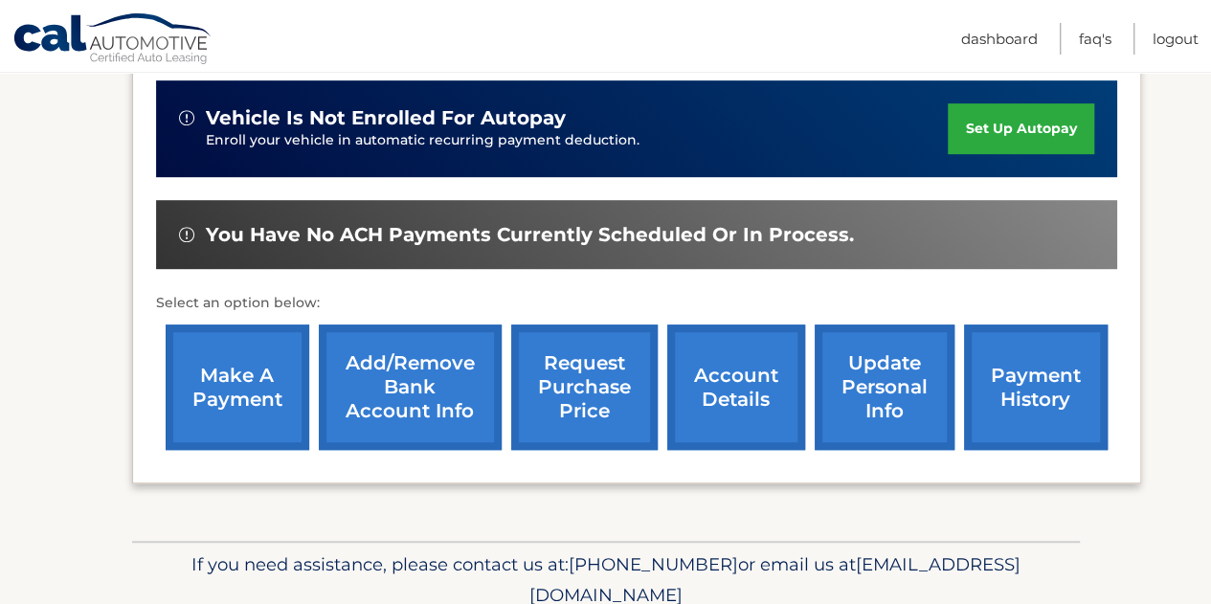
scroll to position [478, 0]
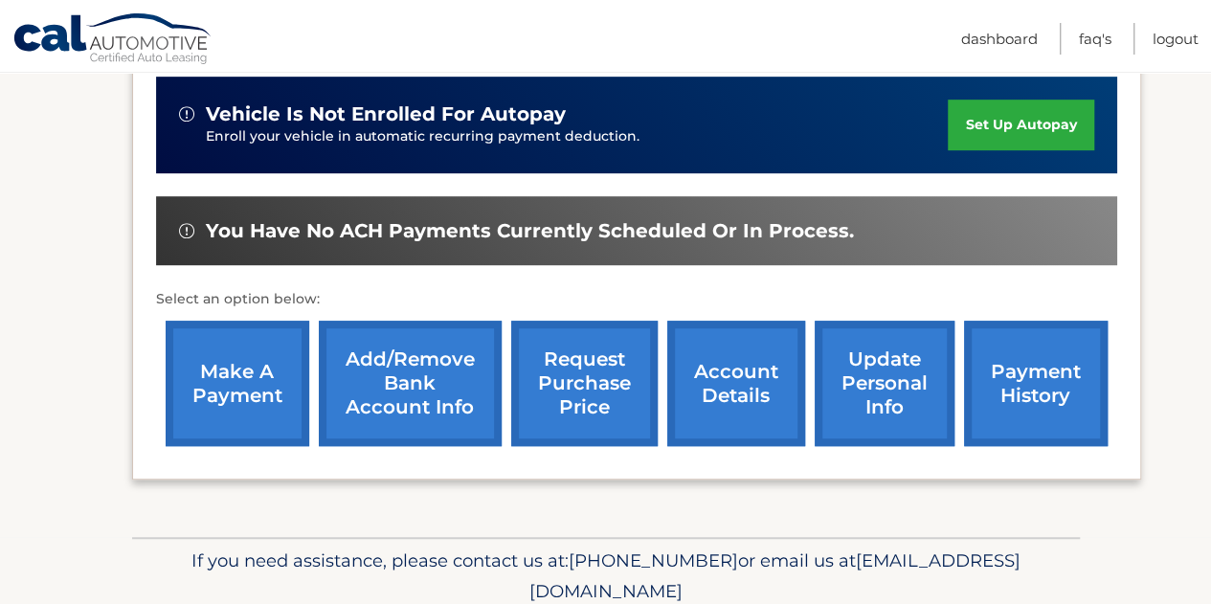
click at [232, 380] on link "make a payment" at bounding box center [238, 383] width 144 height 125
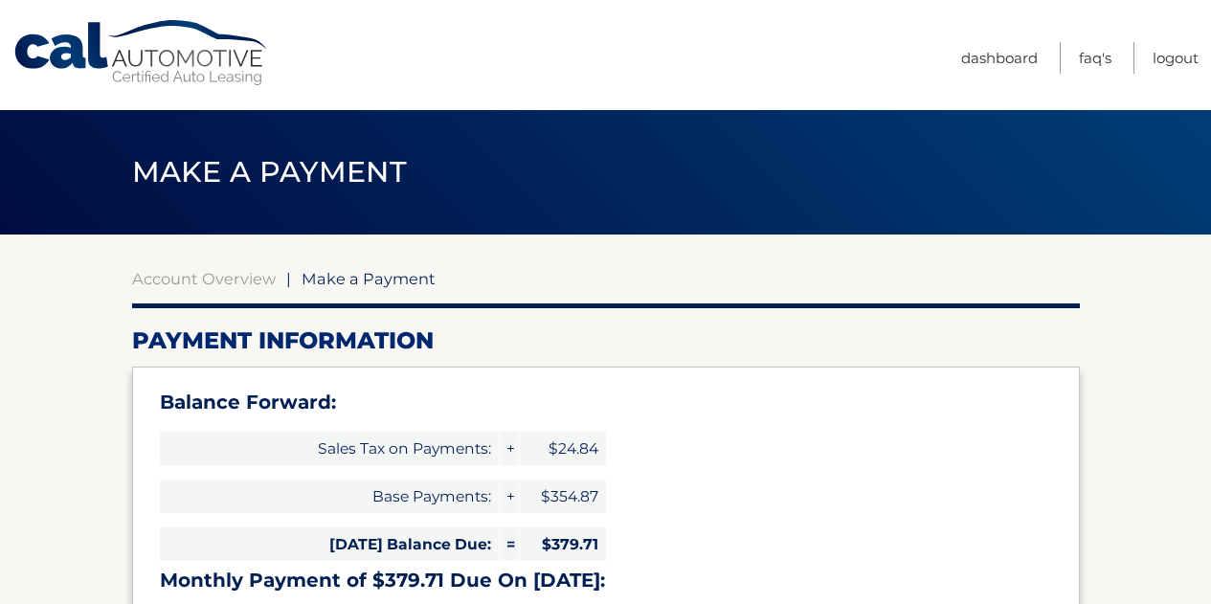
select select "ZmE4ZmIzMTQtNTM2Zi00ZjQ1LWI1ZmMtNjY0YzRhZTA1Zjc4"
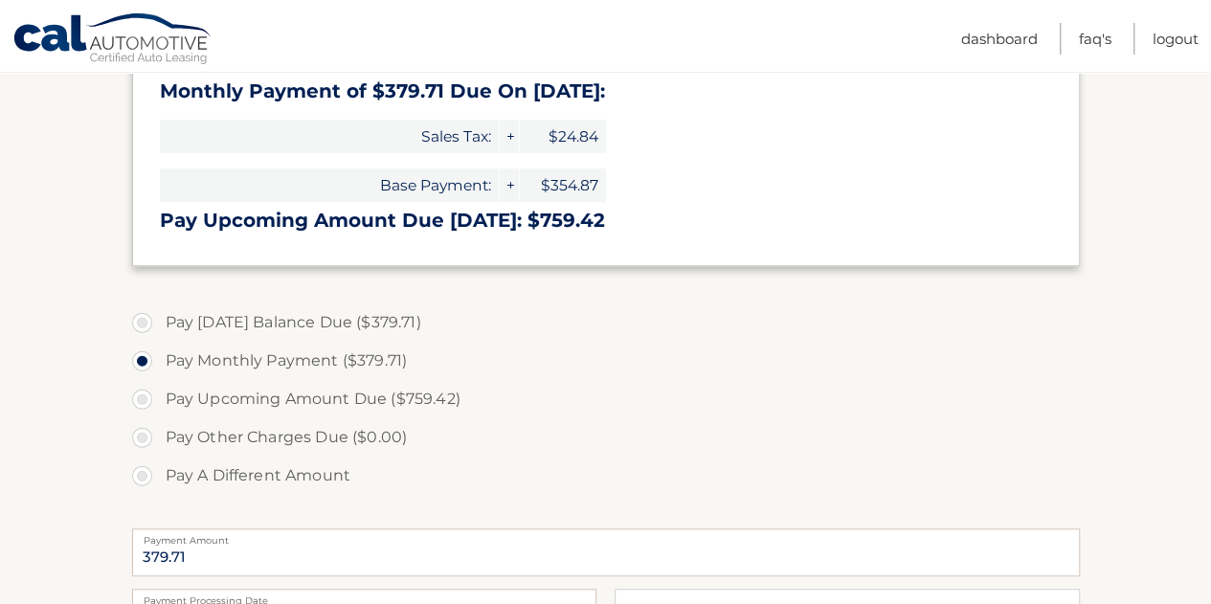
scroll to position [492, 0]
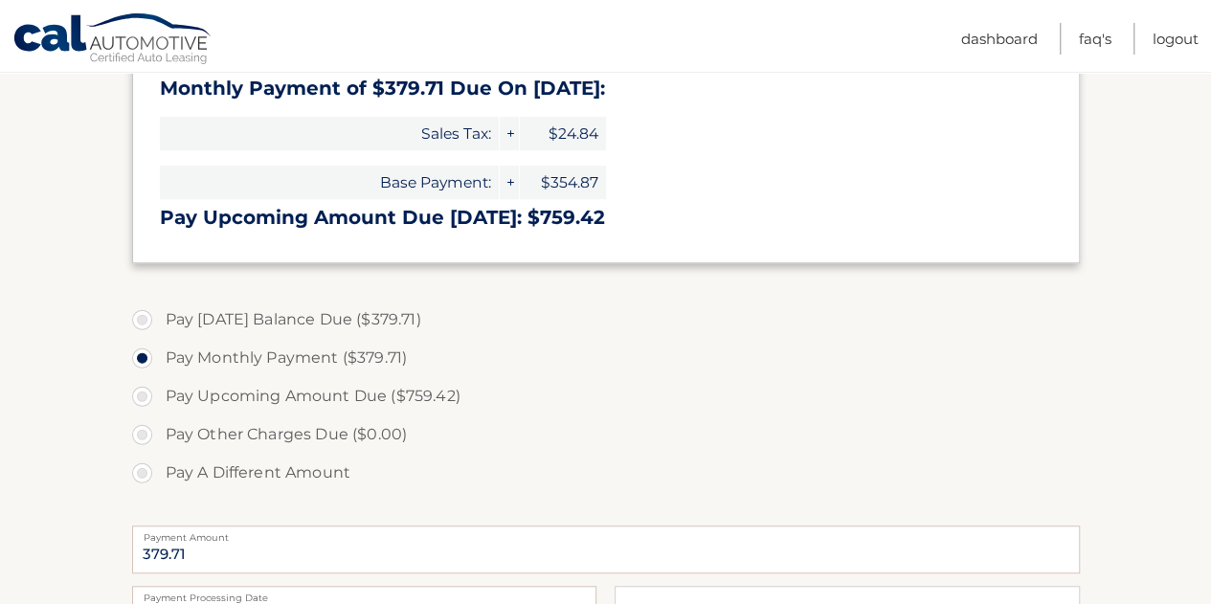
click at [283, 317] on label "Pay Today's Balance Due ($379.71)" at bounding box center [606, 320] width 948 height 38
click at [159, 317] on input "Pay [DATE] Balance Due ($379.71)" at bounding box center [149, 316] width 19 height 31
radio input "true"
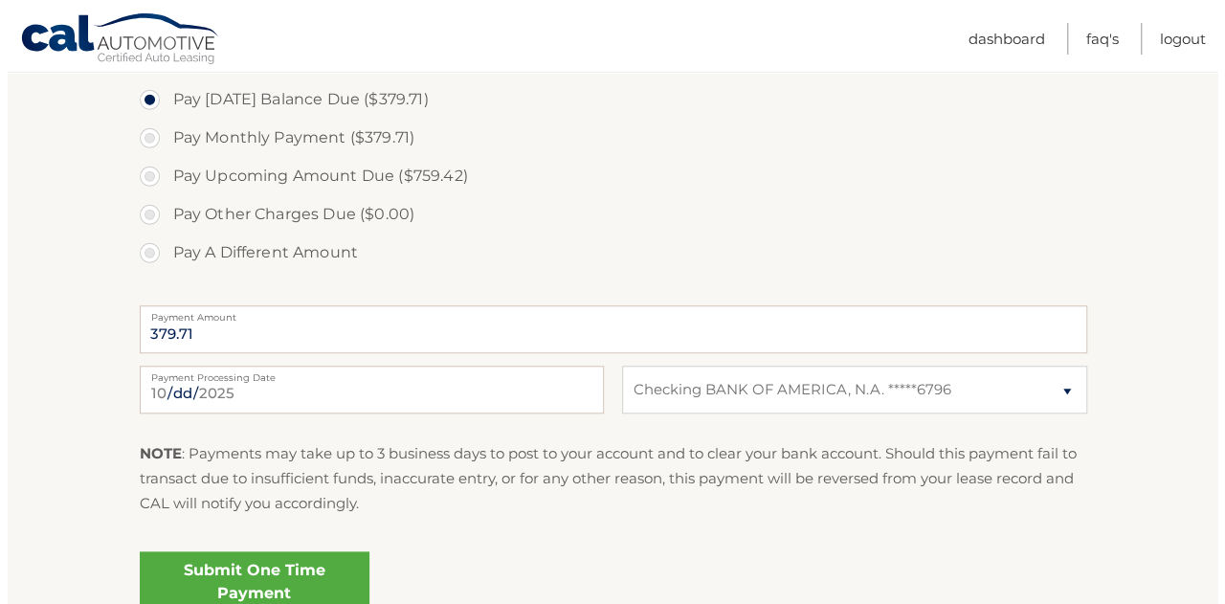
scroll to position [749, 0]
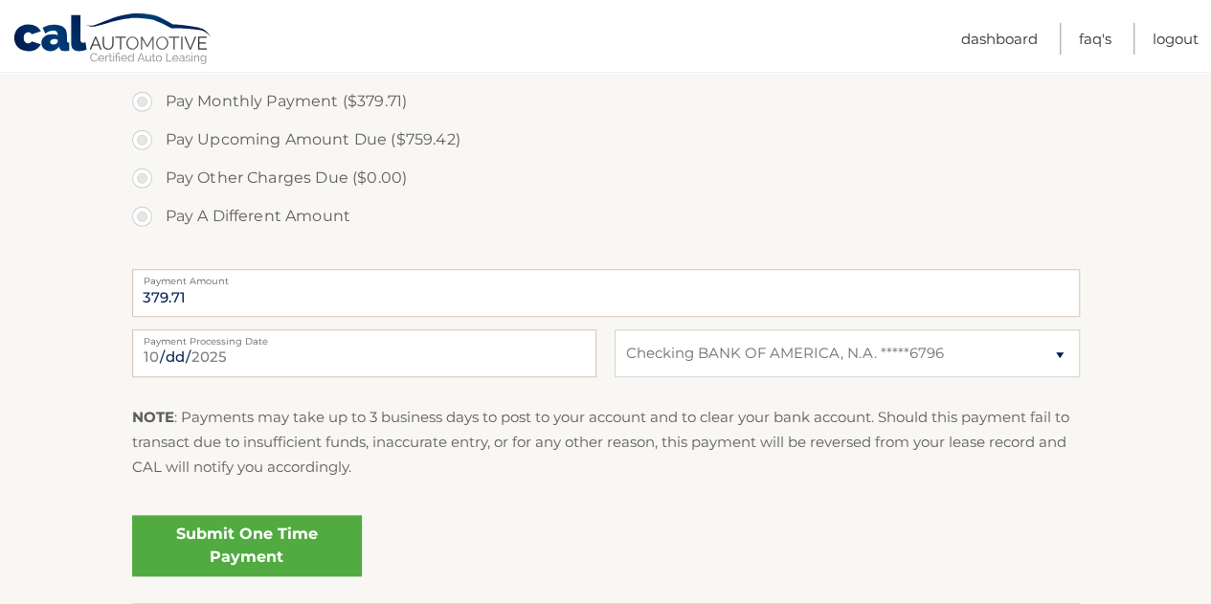
click at [224, 548] on link "Submit One Time Payment" at bounding box center [247, 545] width 230 height 61
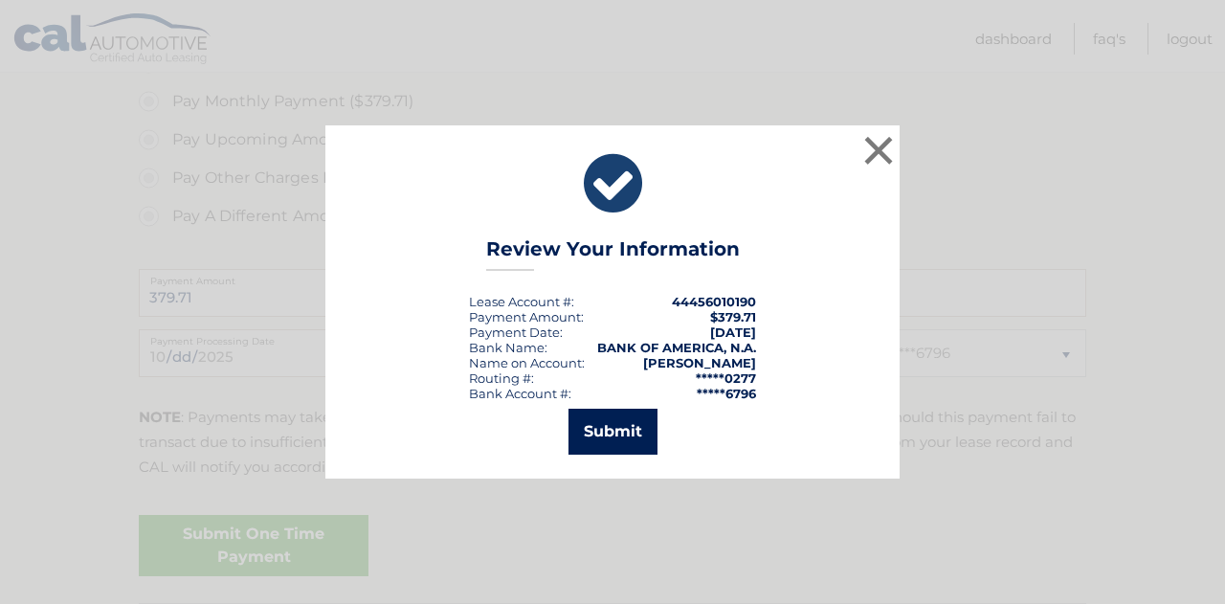
click at [635, 436] on button "Submit" at bounding box center [613, 432] width 89 height 46
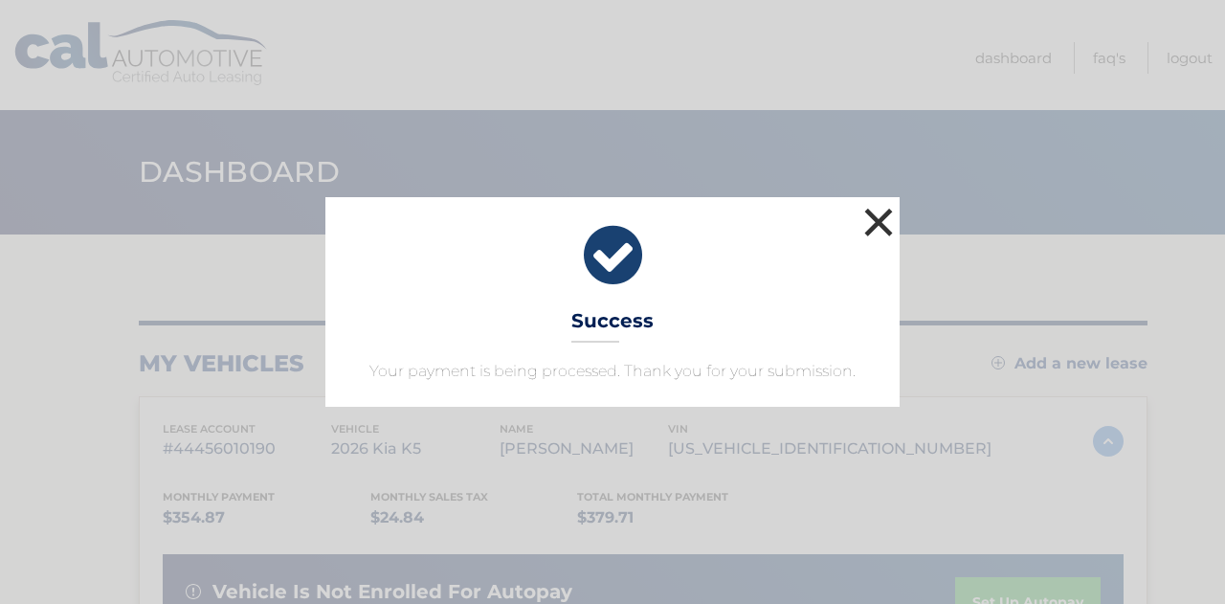
click at [871, 223] on button "×" at bounding box center [879, 222] width 38 height 38
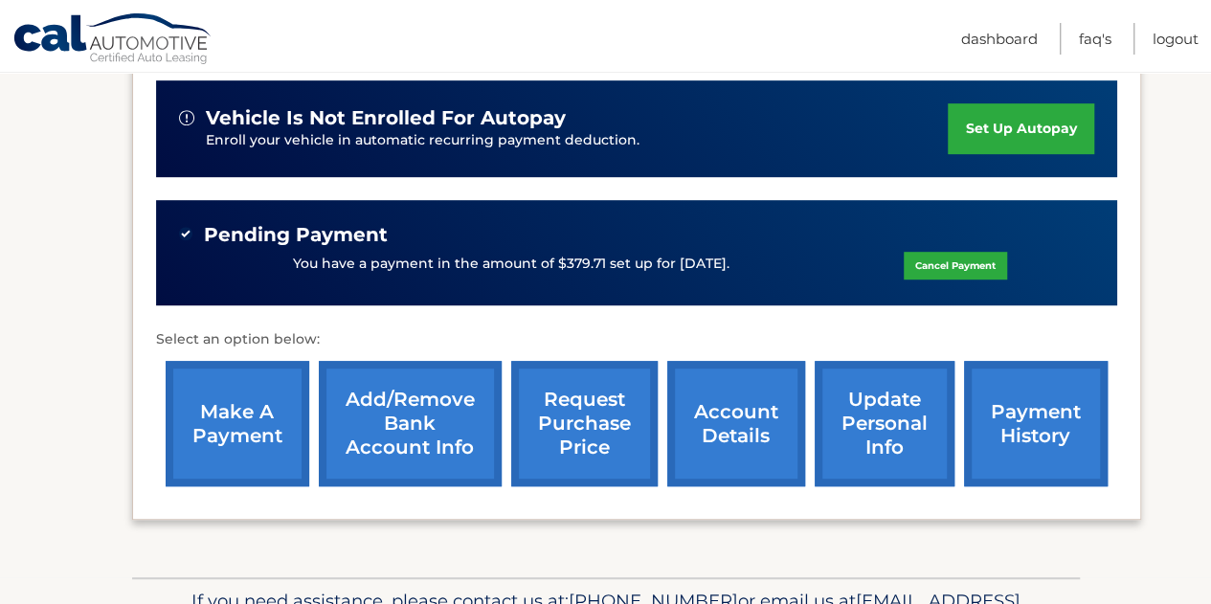
scroll to position [475, 0]
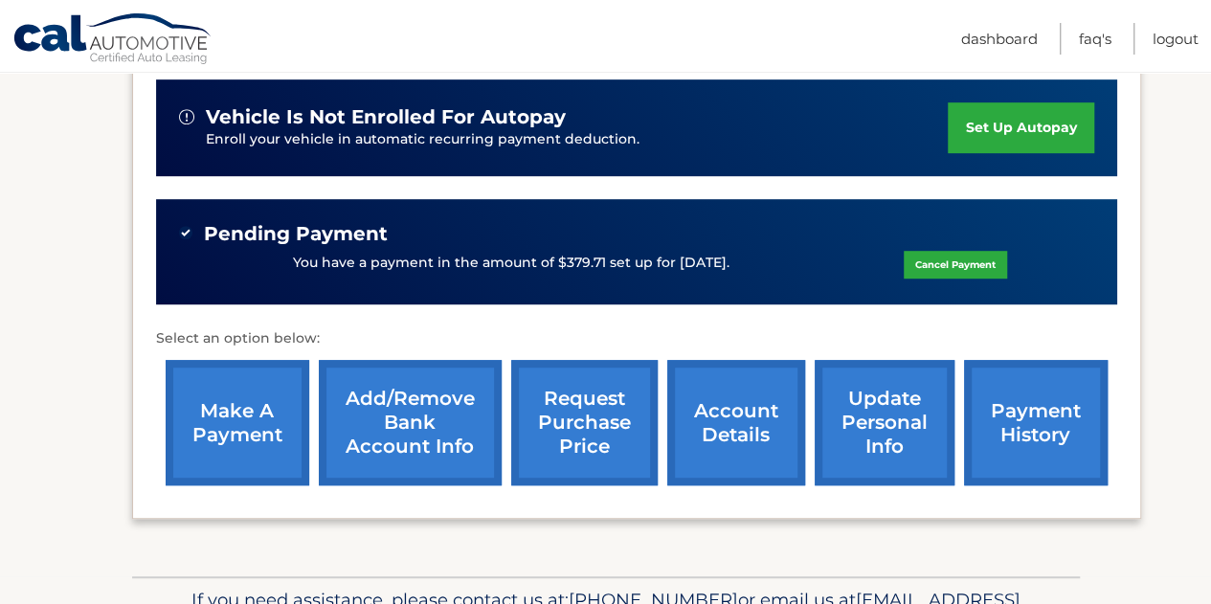
click at [263, 382] on link "make a payment" at bounding box center [238, 422] width 144 height 125
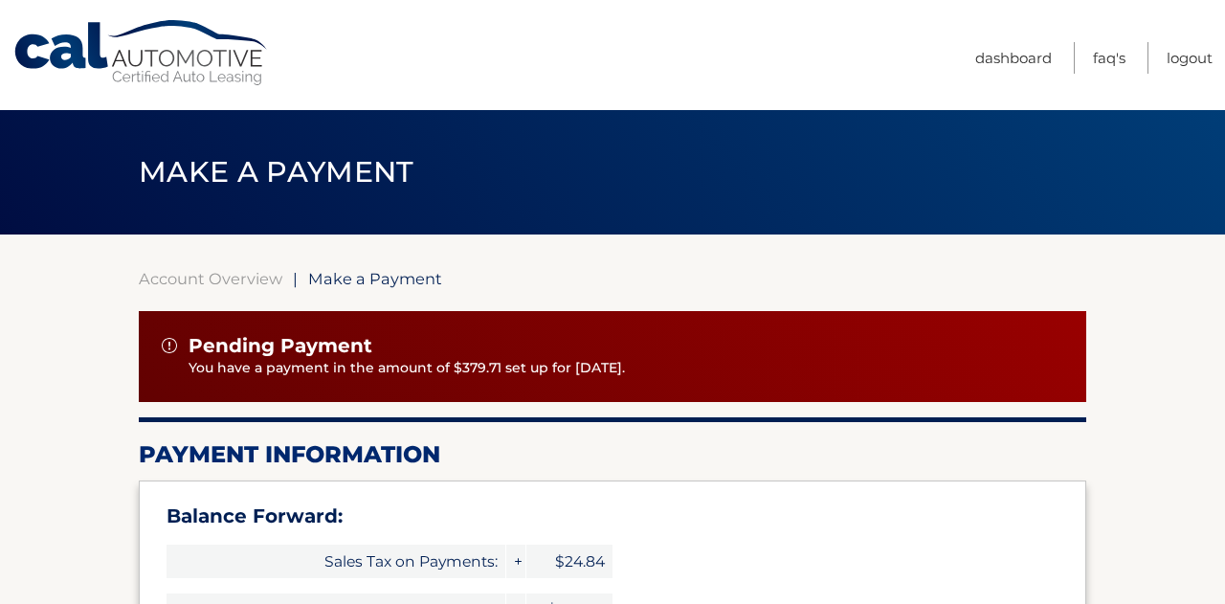
select select "ZmE4ZmIzMTQtNTM2Zi00ZjQ1LWI1ZmMtNjY0YzRhZTA1Zjc4"
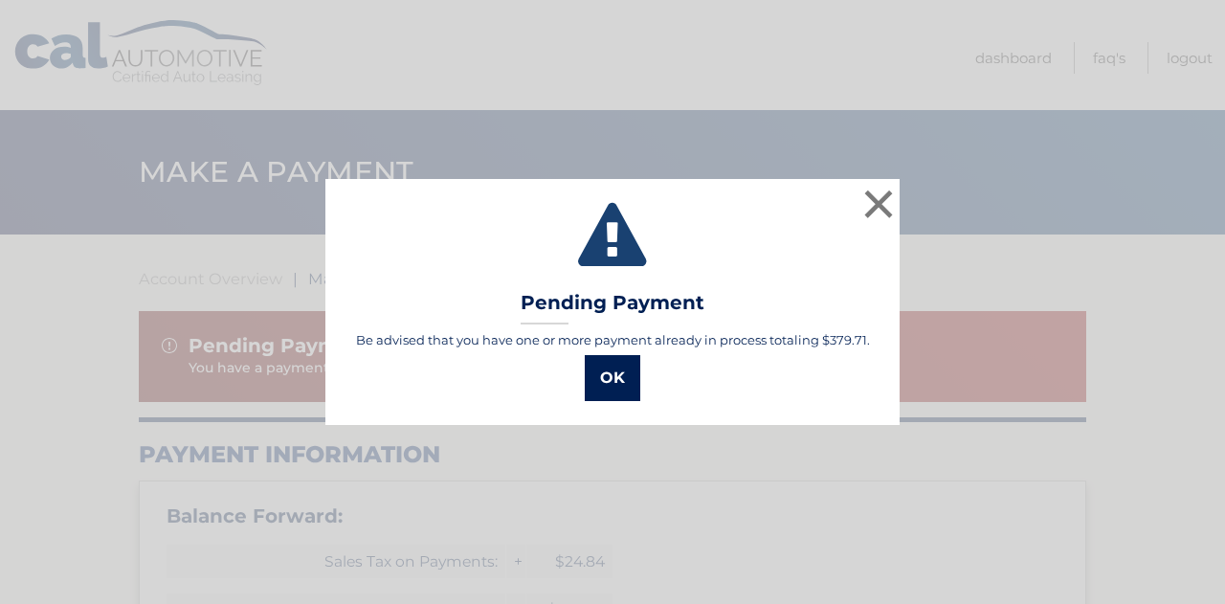
click at [598, 378] on button "OK" at bounding box center [613, 378] width 56 height 46
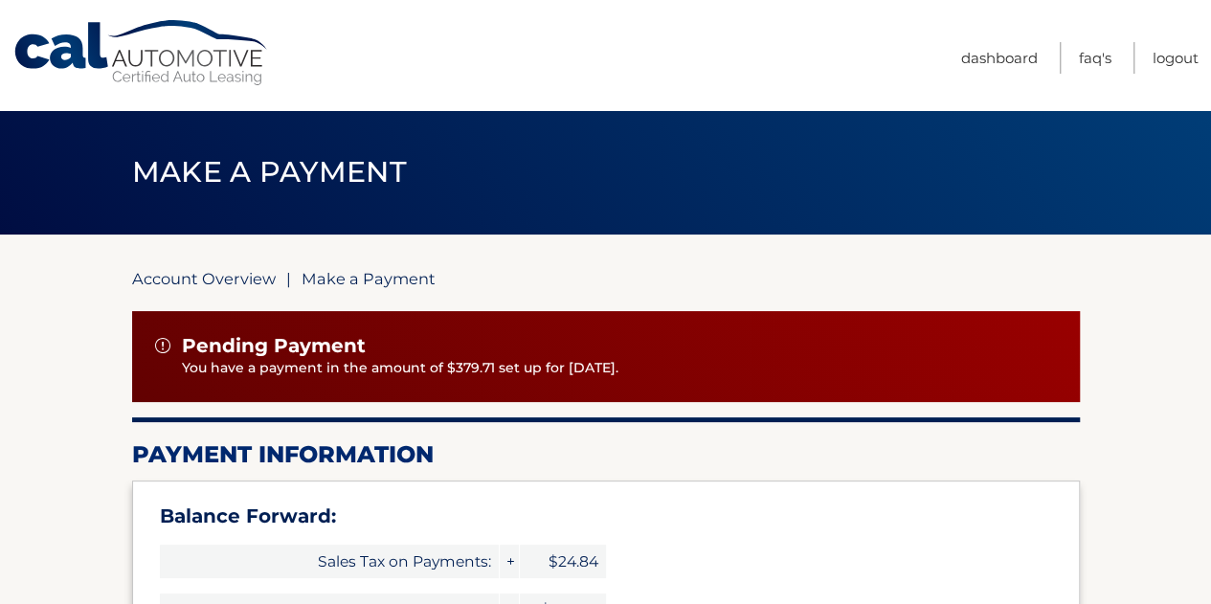
click at [161, 282] on link "Account Overview" at bounding box center [204, 278] width 144 height 19
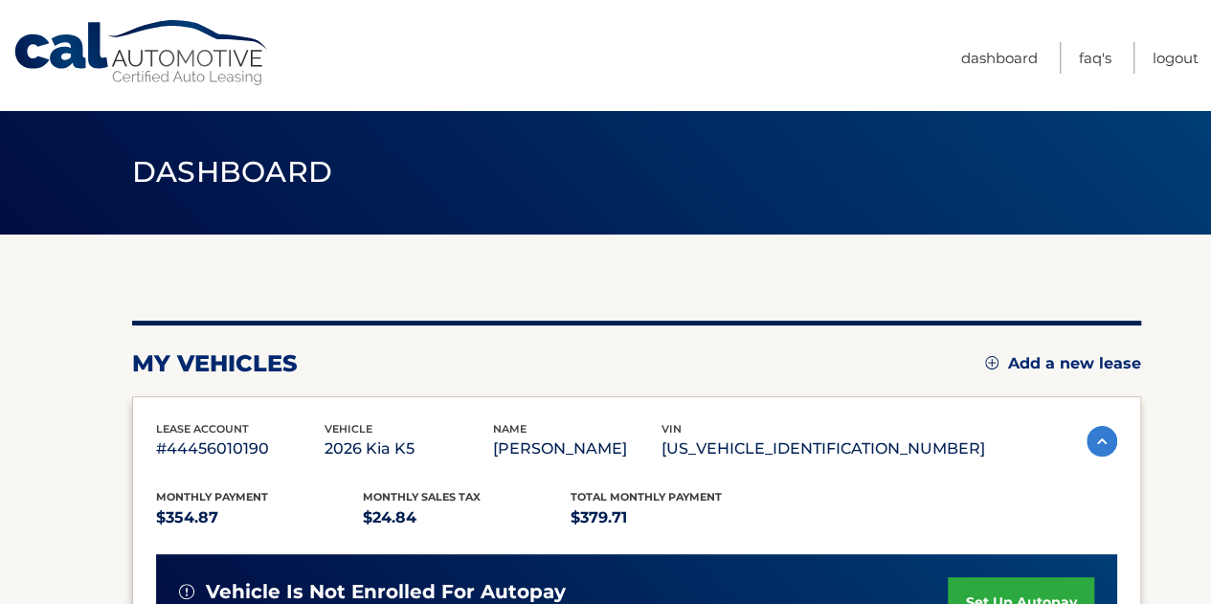
scroll to position [224, 0]
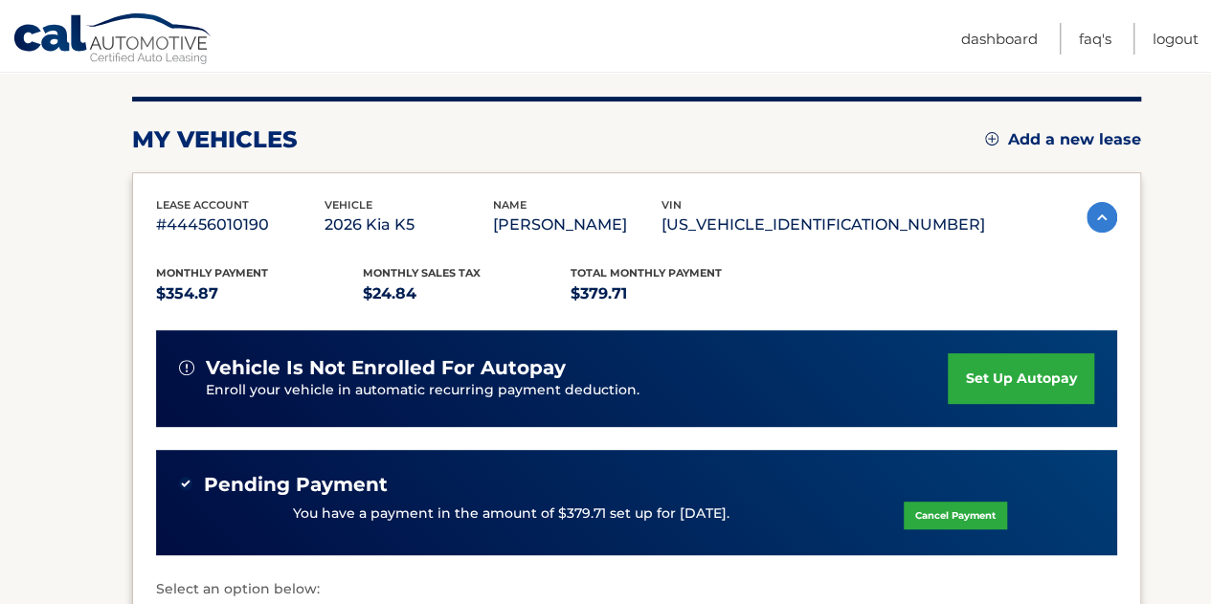
click at [986, 374] on link "set up autopay" at bounding box center [1021, 378] width 146 height 51
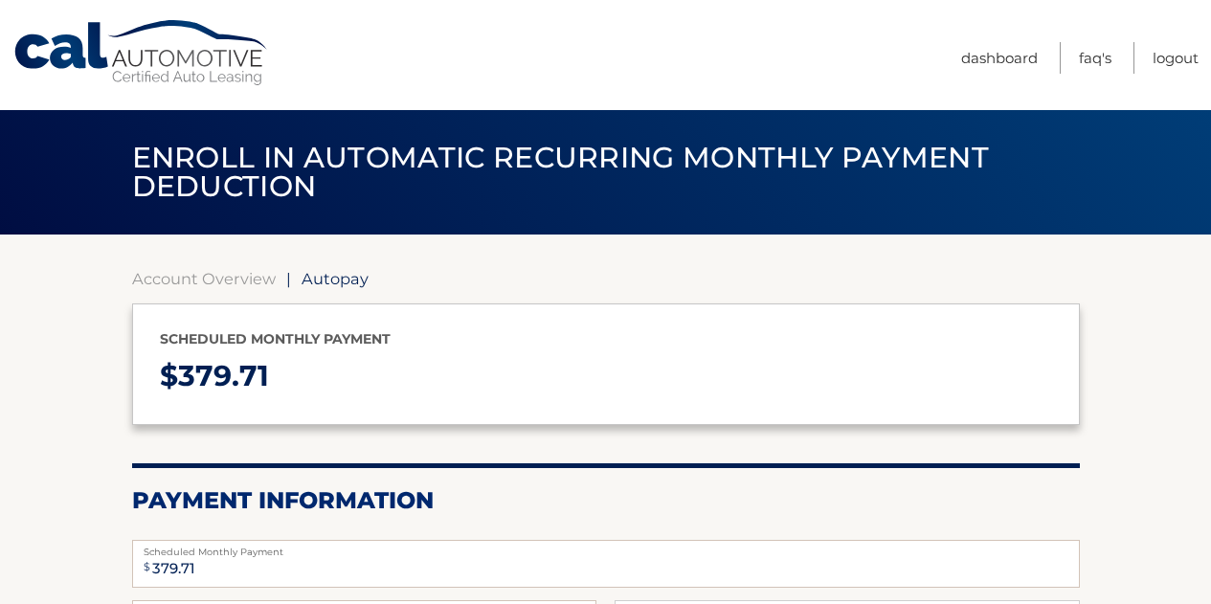
select select "ZmE4ZmIzMTQtNTM2Zi00ZjQ1LWI1ZmMtNjY0YzRhZTA1Zjc4"
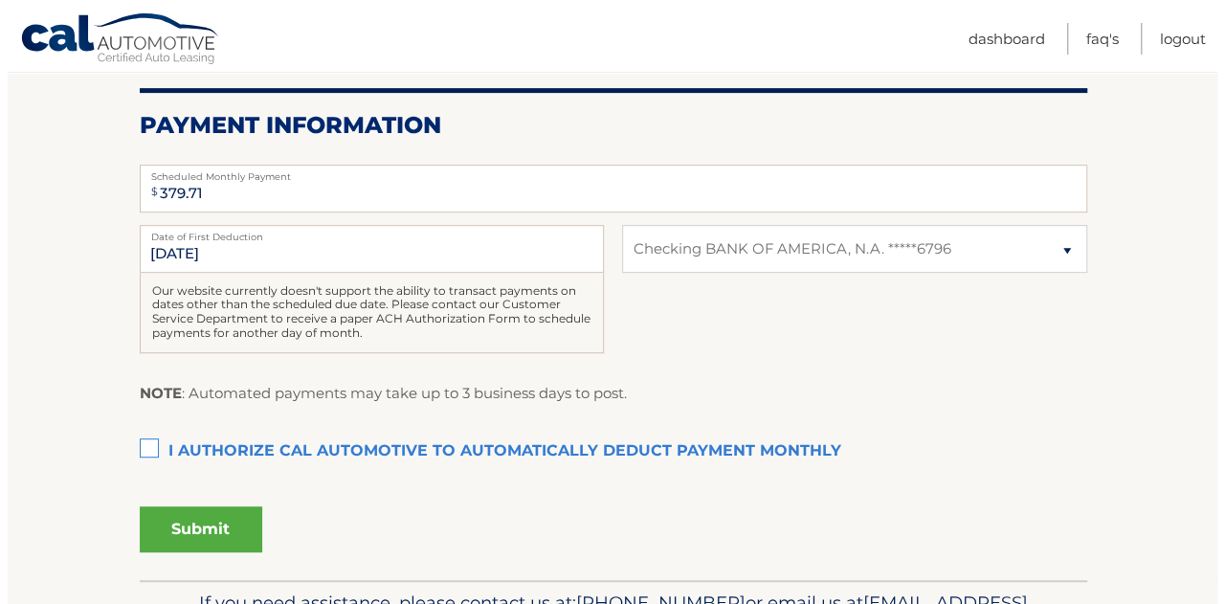
scroll to position [377, 0]
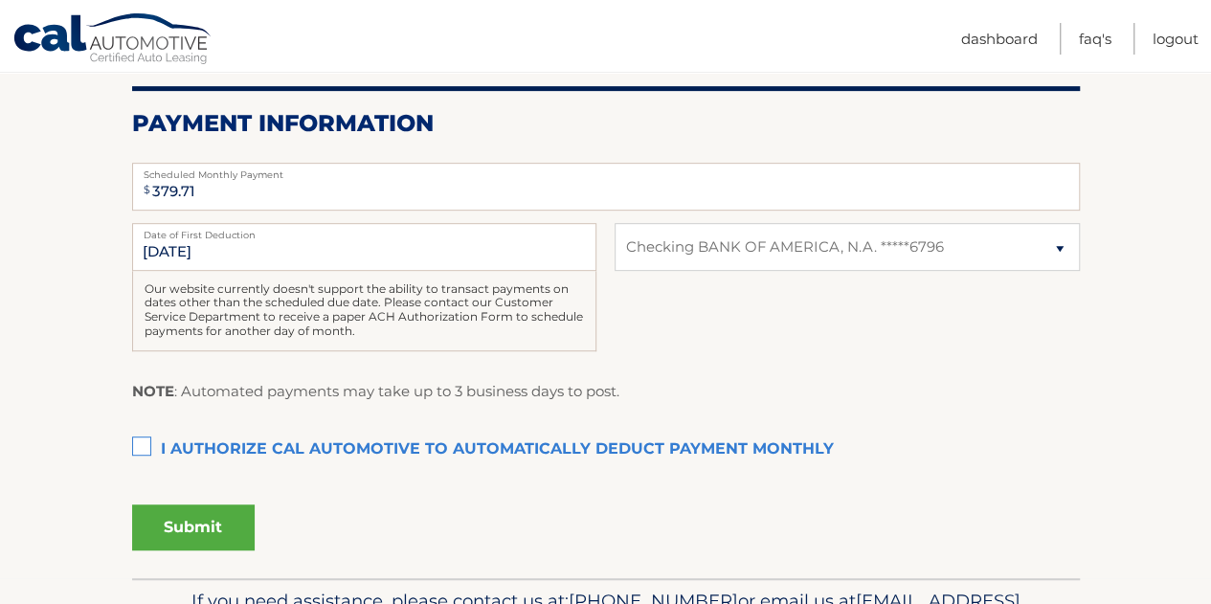
click at [152, 446] on label "I authorize cal automotive to automatically deduct payment monthly This checkbo…" at bounding box center [606, 450] width 948 height 38
click at [0, 0] on input "I authorize cal automotive to automatically deduct payment monthly This checkbo…" at bounding box center [0, 0] width 0 height 0
click at [198, 529] on button "Submit" at bounding box center [193, 527] width 123 height 46
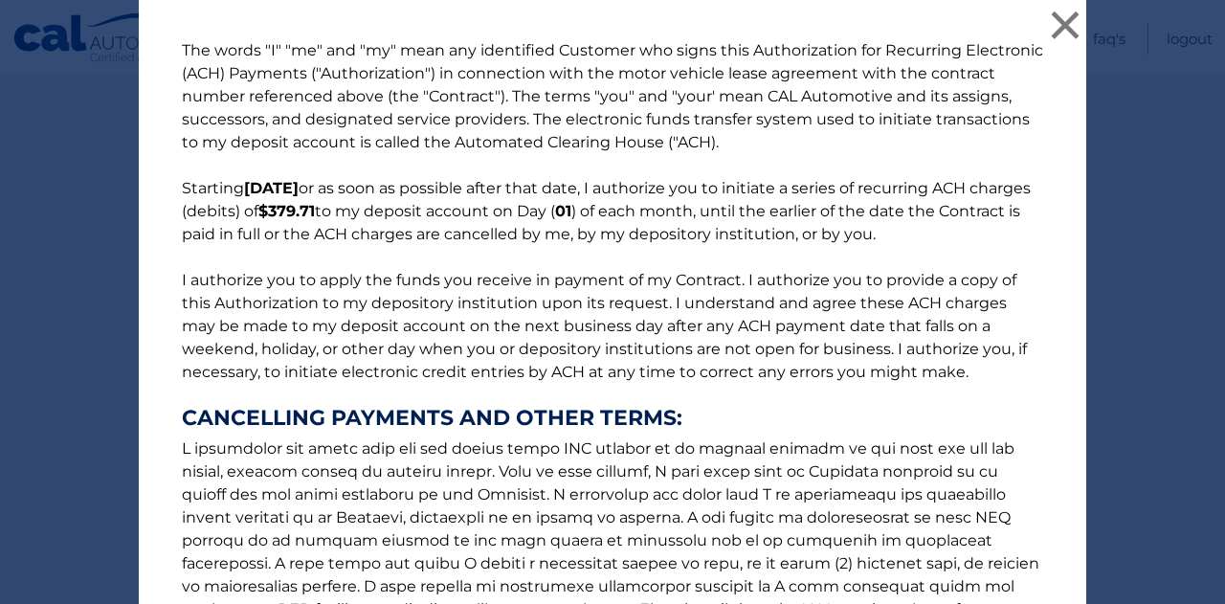
scroll to position [300, 0]
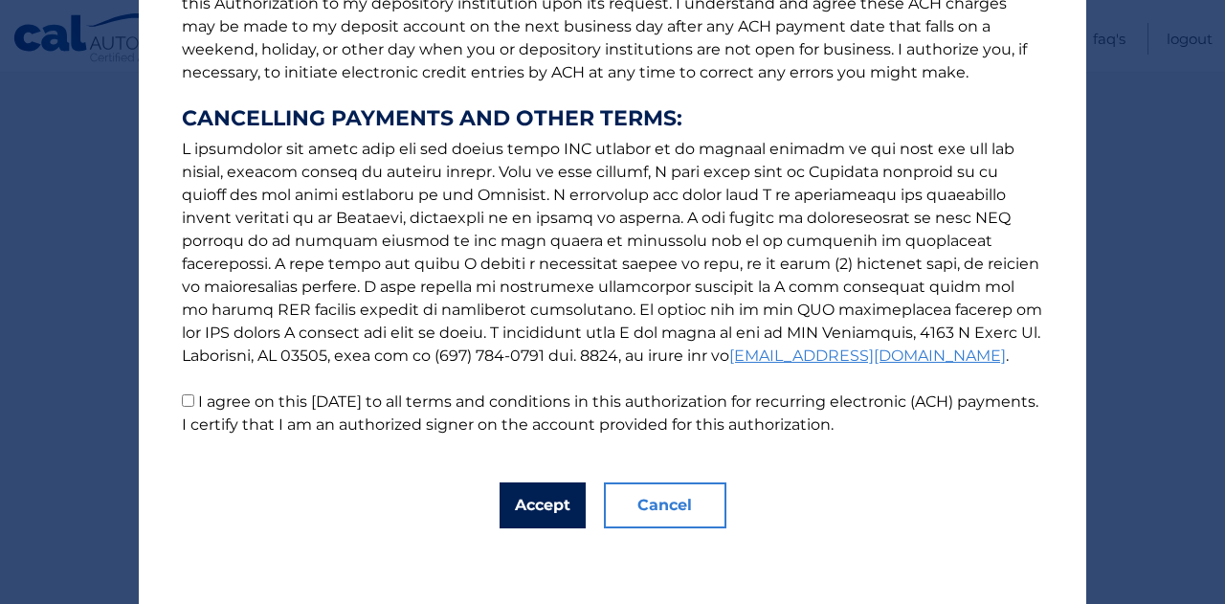
click at [507, 511] on button "Accept" at bounding box center [543, 505] width 86 height 46
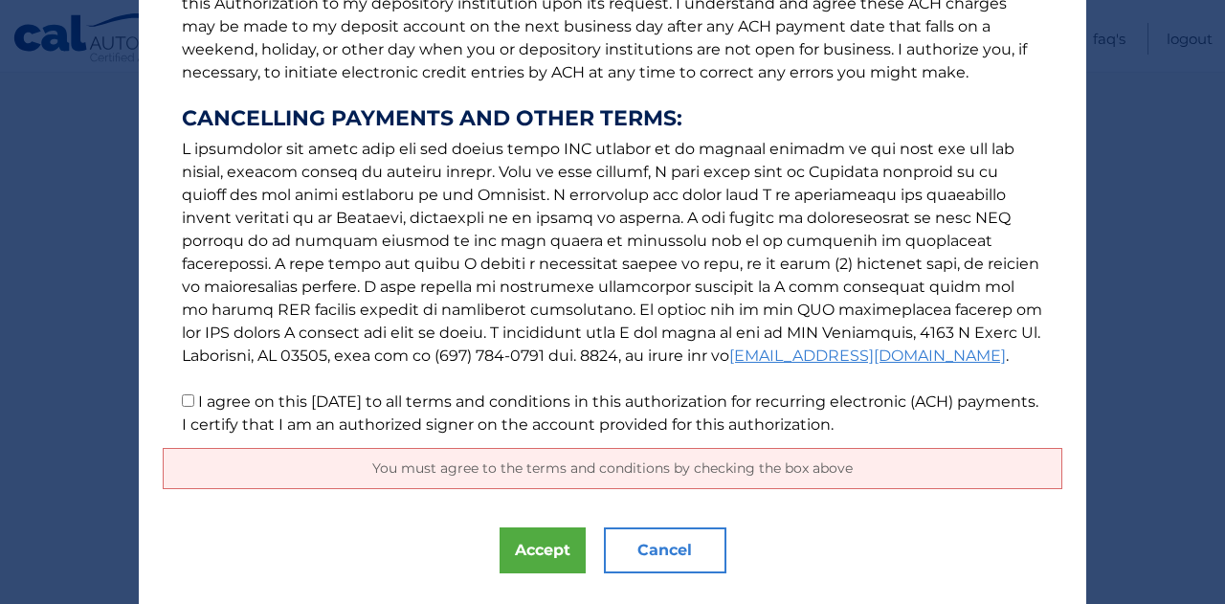
click at [287, 409] on label "I agree on this 10/08/2025 to all terms and conditions in this authorization fo…" at bounding box center [610, 412] width 857 height 41
click at [194, 407] on input "I agree on this 10/08/2025 to all terms and conditions in this authorization fo…" at bounding box center [188, 400] width 12 height 12
checkbox input "true"
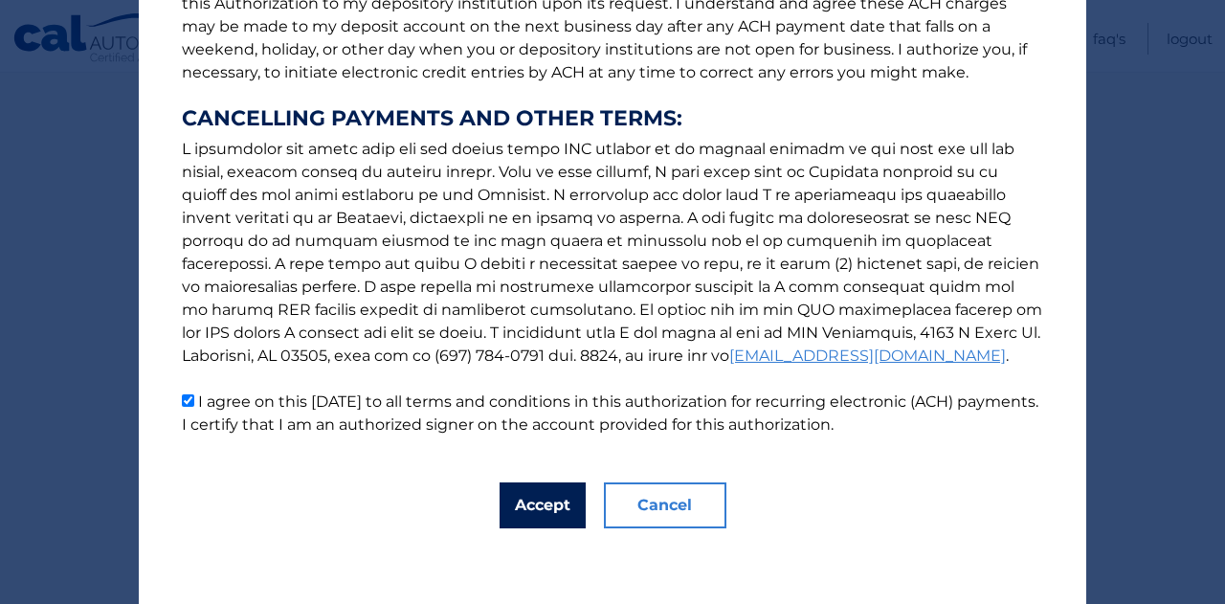
click at [539, 514] on button "Accept" at bounding box center [543, 505] width 86 height 46
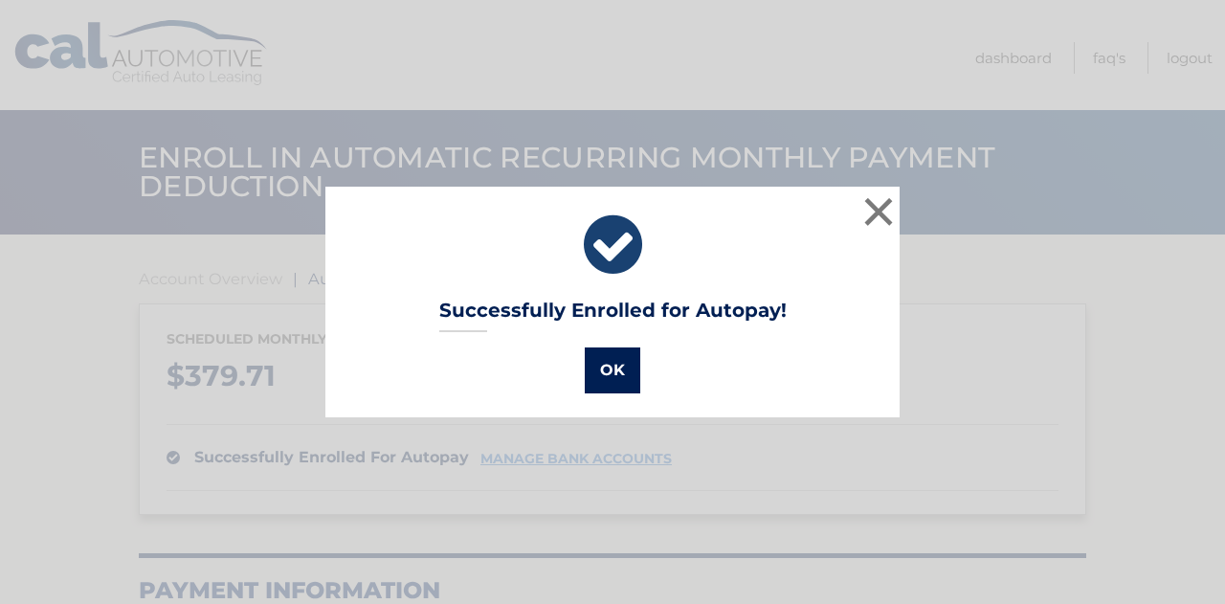
click at [613, 352] on button "OK" at bounding box center [613, 370] width 56 height 46
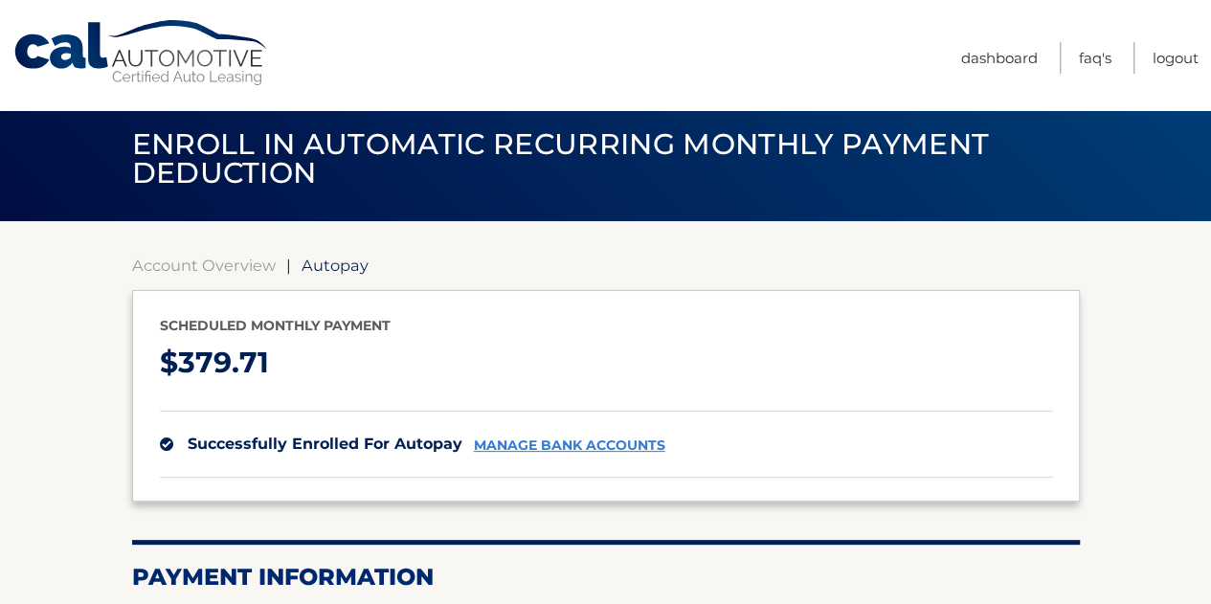
scroll to position [249, 0]
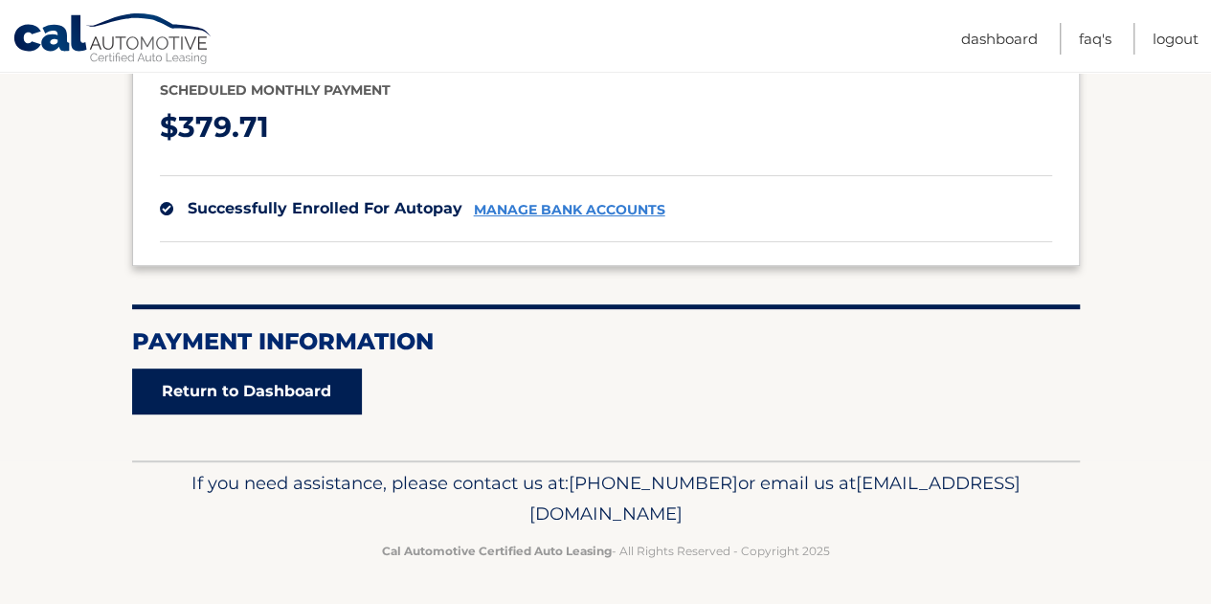
click at [284, 392] on link "Return to Dashboard" at bounding box center [247, 392] width 230 height 46
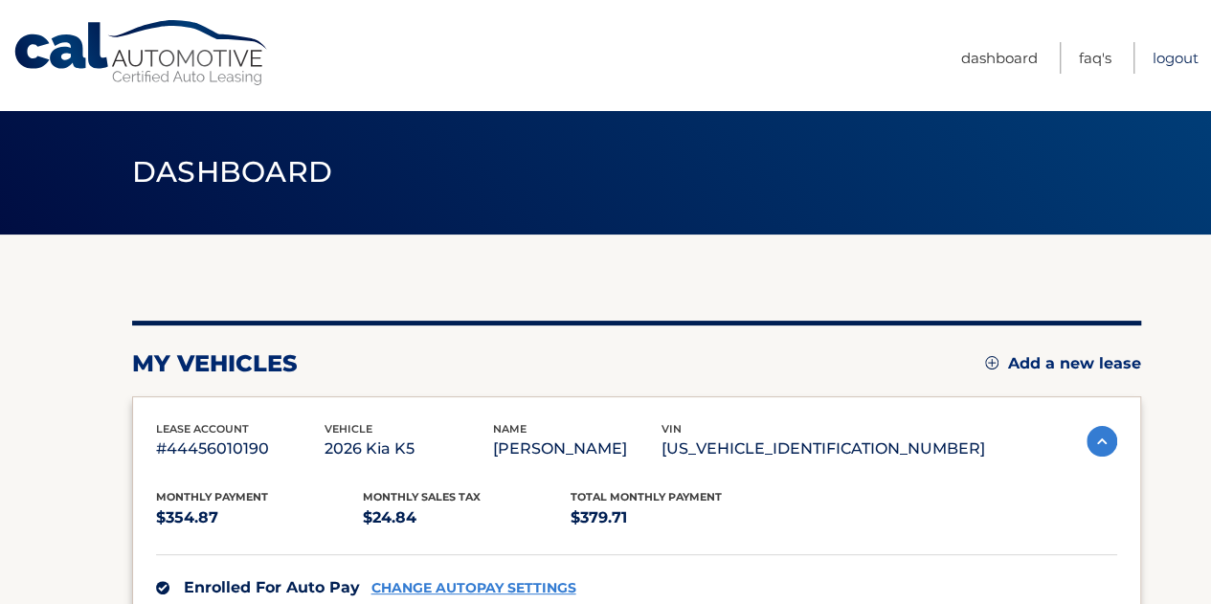
click at [1174, 59] on link "Logout" at bounding box center [1176, 58] width 46 height 32
